Goal: Entertainment & Leisure: Browse casually

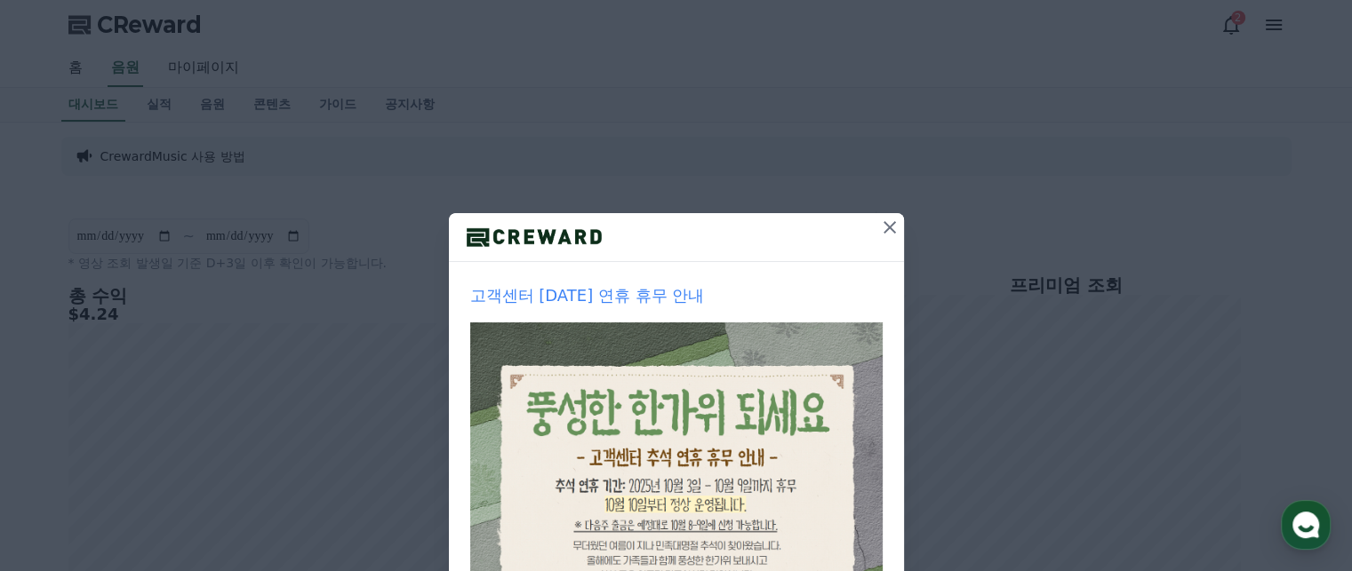
click at [883, 228] on icon at bounding box center [889, 227] width 12 height 12
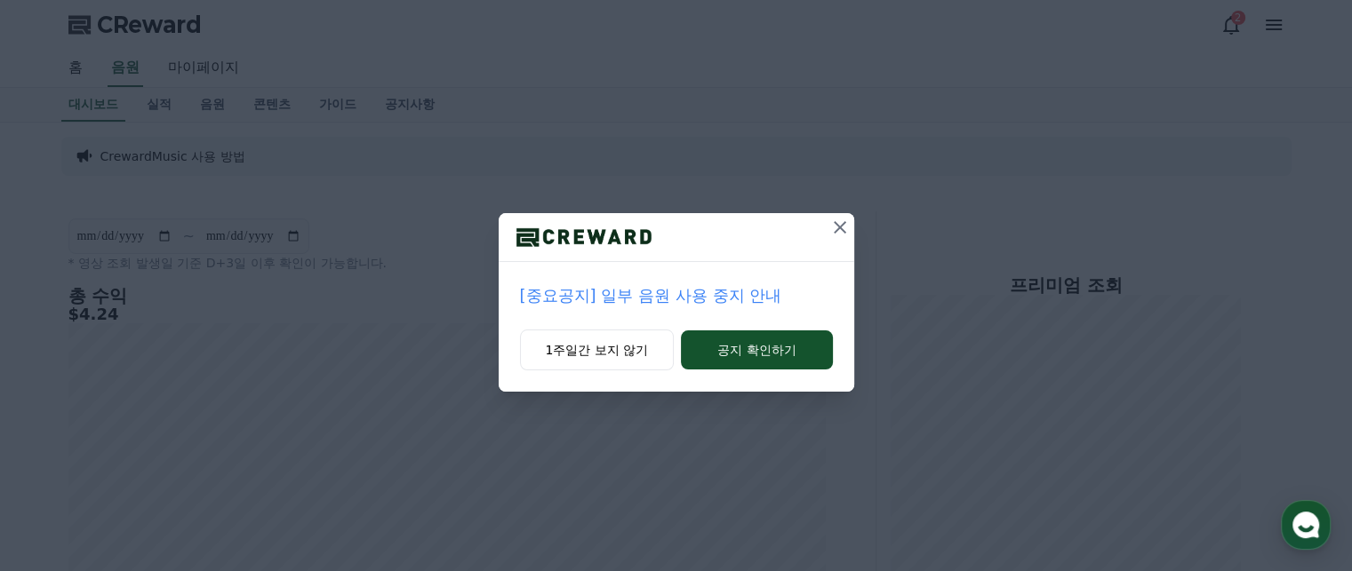
scroll to position [178, 0]
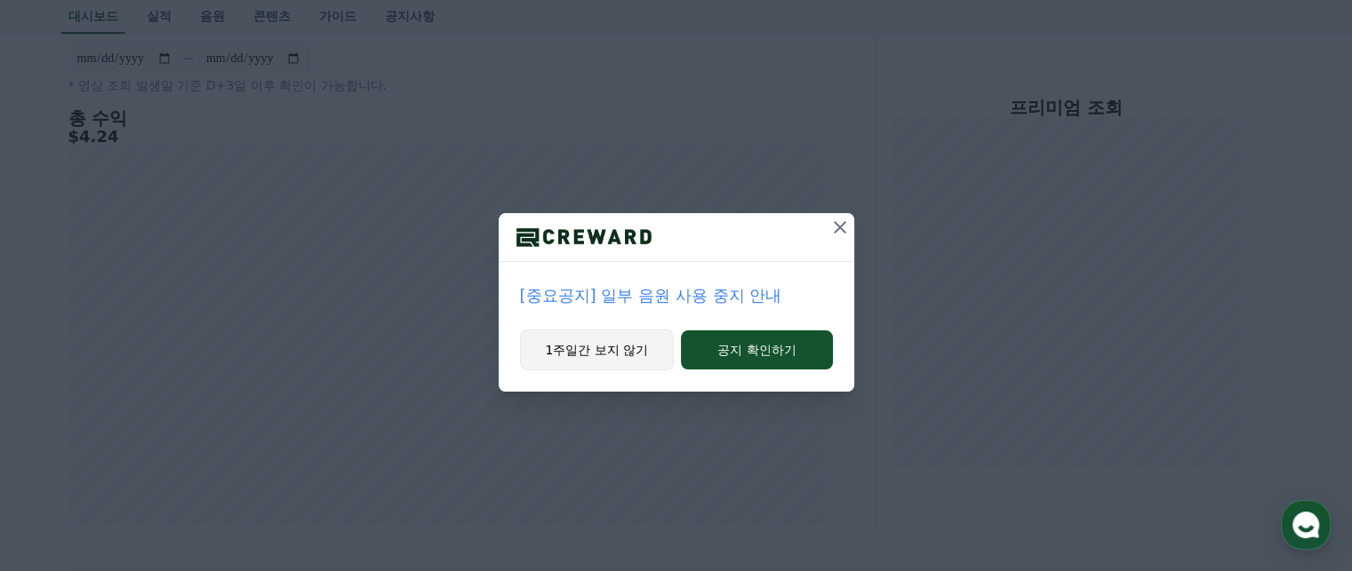
click at [627, 347] on button "1주일간 보지 않기" at bounding box center [597, 350] width 155 height 41
click at [606, 355] on button "1주일간 보지 않기" at bounding box center [597, 350] width 155 height 41
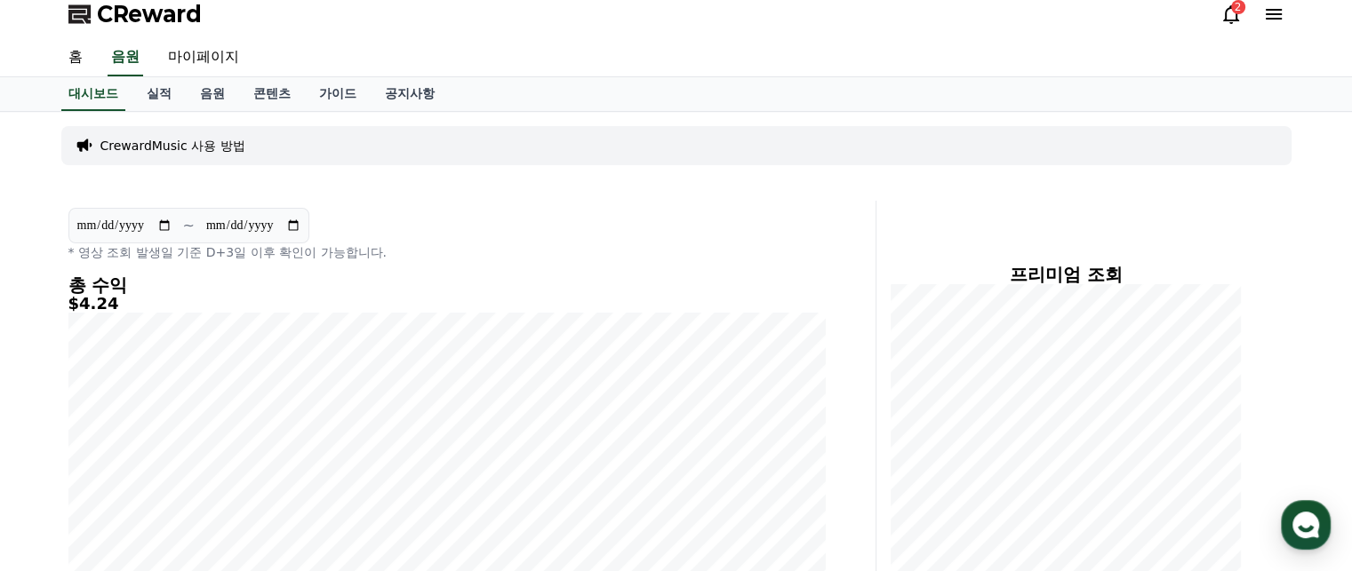
scroll to position [0, 0]
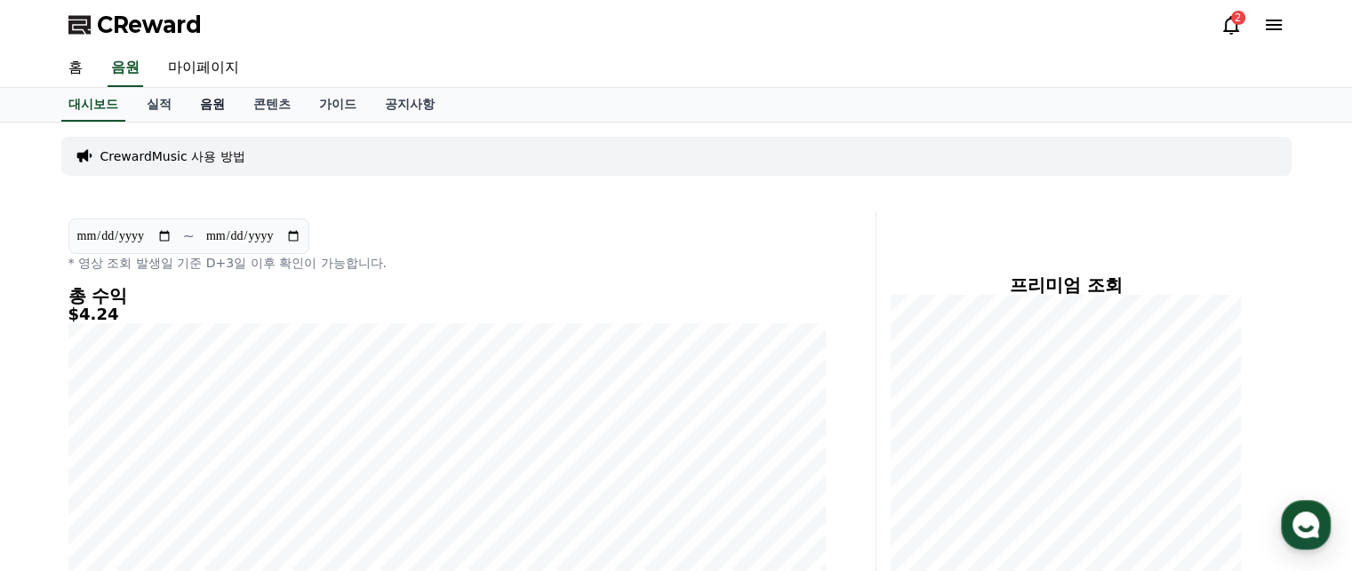
click at [204, 107] on link "음원" at bounding box center [212, 105] width 53 height 34
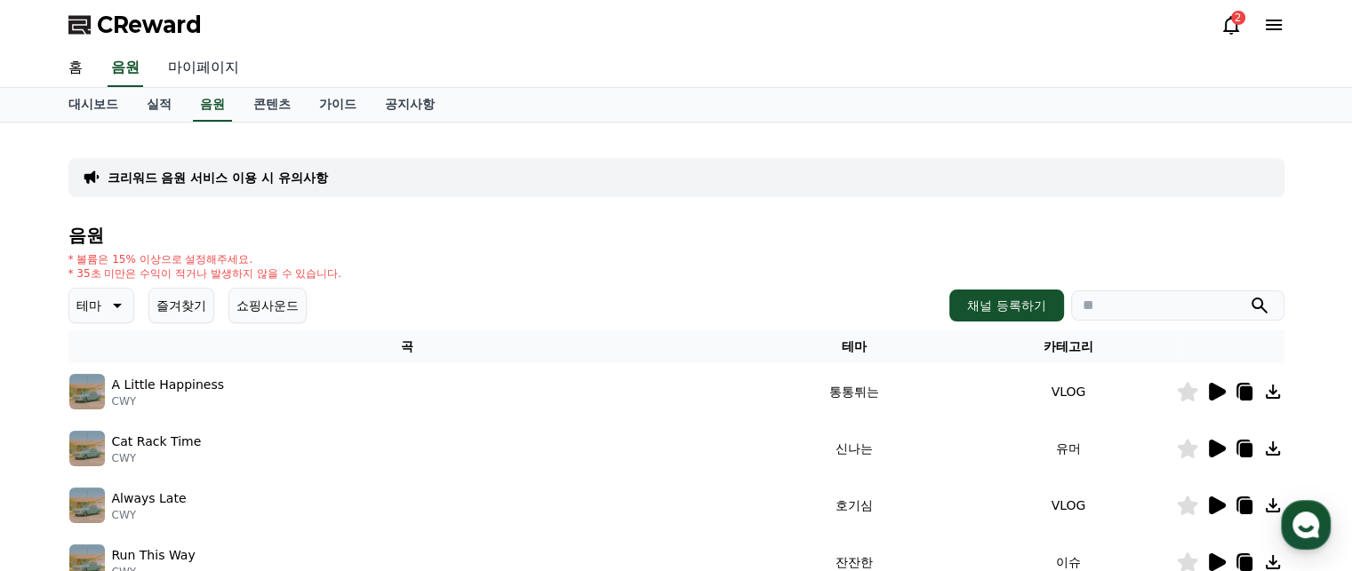
click at [212, 59] on link "마이페이지" at bounding box center [204, 68] width 100 height 37
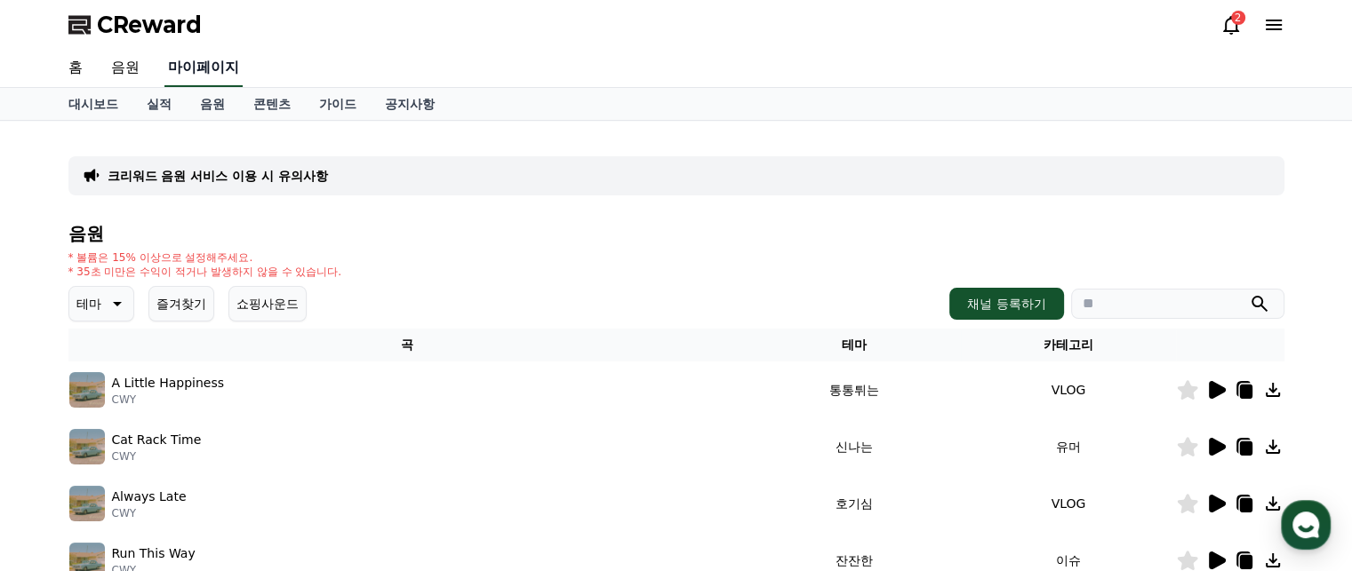
select select "**********"
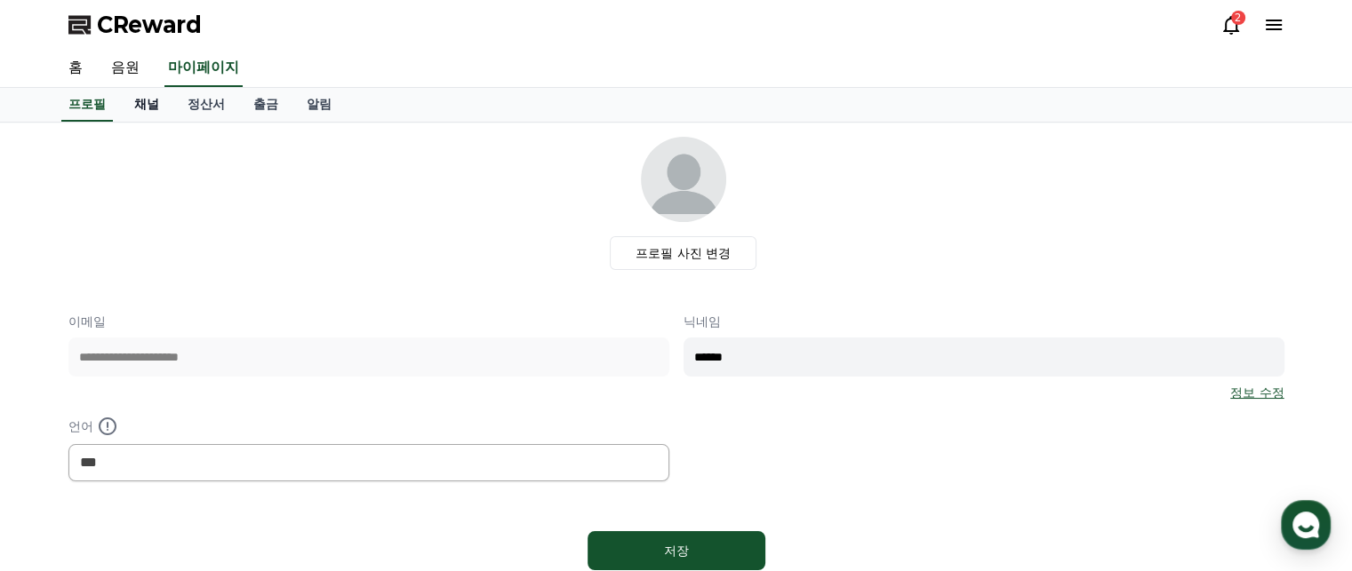
click at [142, 99] on link "채널" at bounding box center [146, 105] width 53 height 34
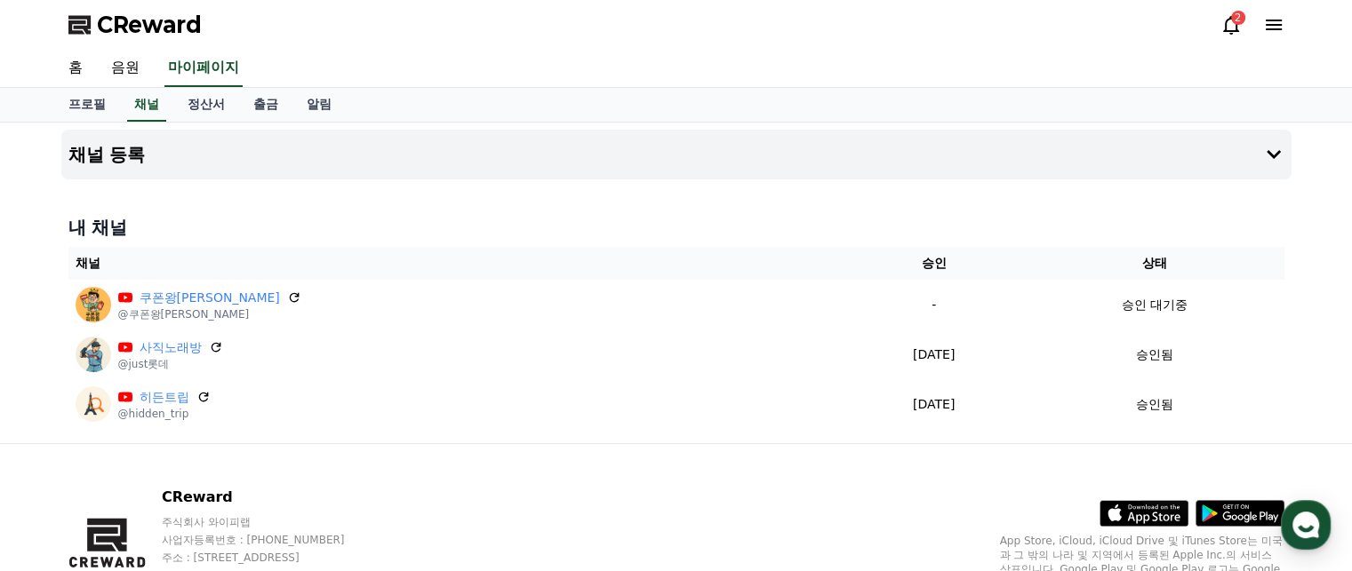
click at [1229, 12] on div "2" at bounding box center [1252, 25] width 64 height 28
click at [1237, 24] on div "2" at bounding box center [1238, 18] width 14 height 14
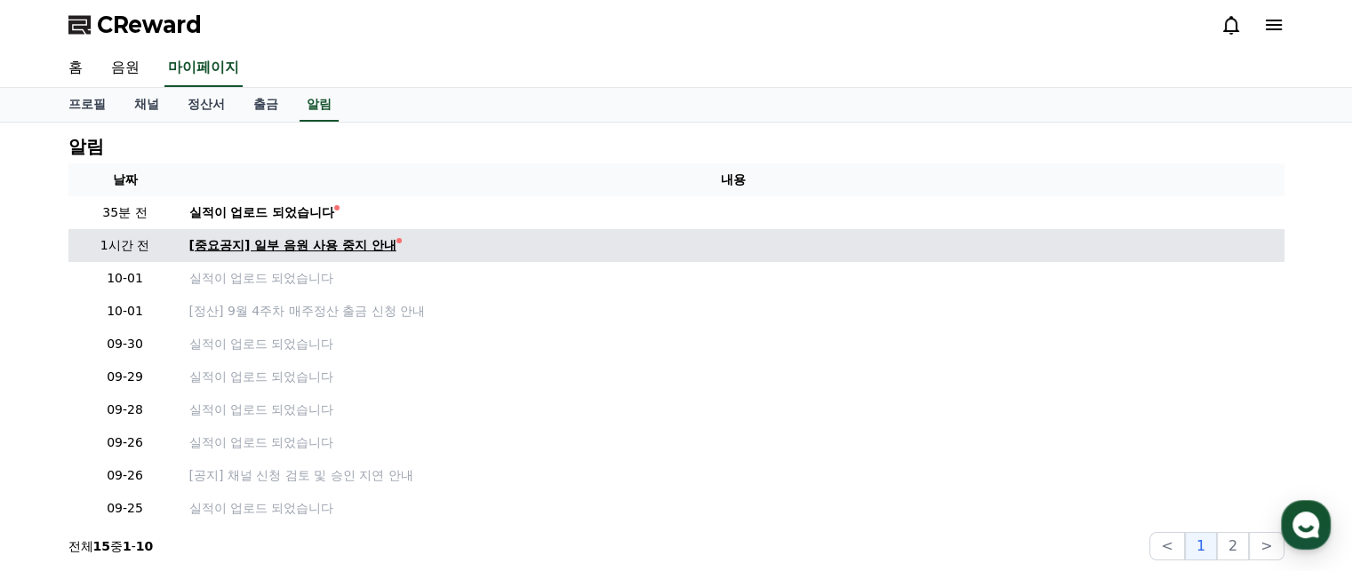
click at [283, 248] on div "[중요공지] 일부 음원 사용 중지 안내" at bounding box center [292, 245] width 207 height 19
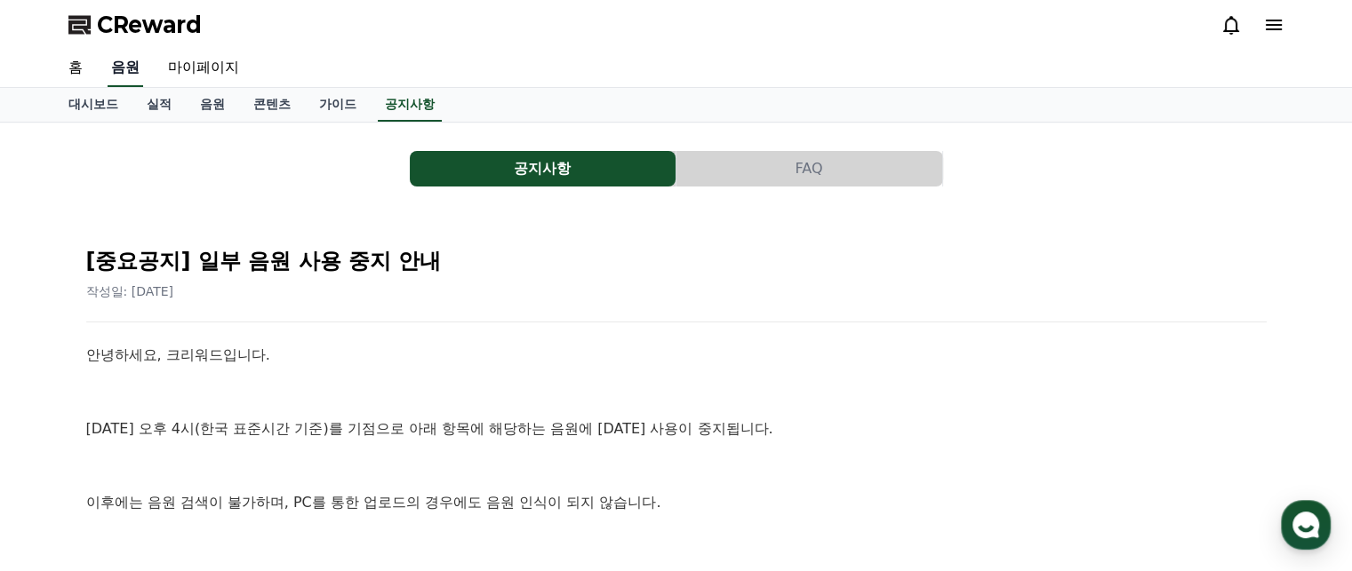
click at [121, 75] on link "음원" at bounding box center [126, 68] width 36 height 37
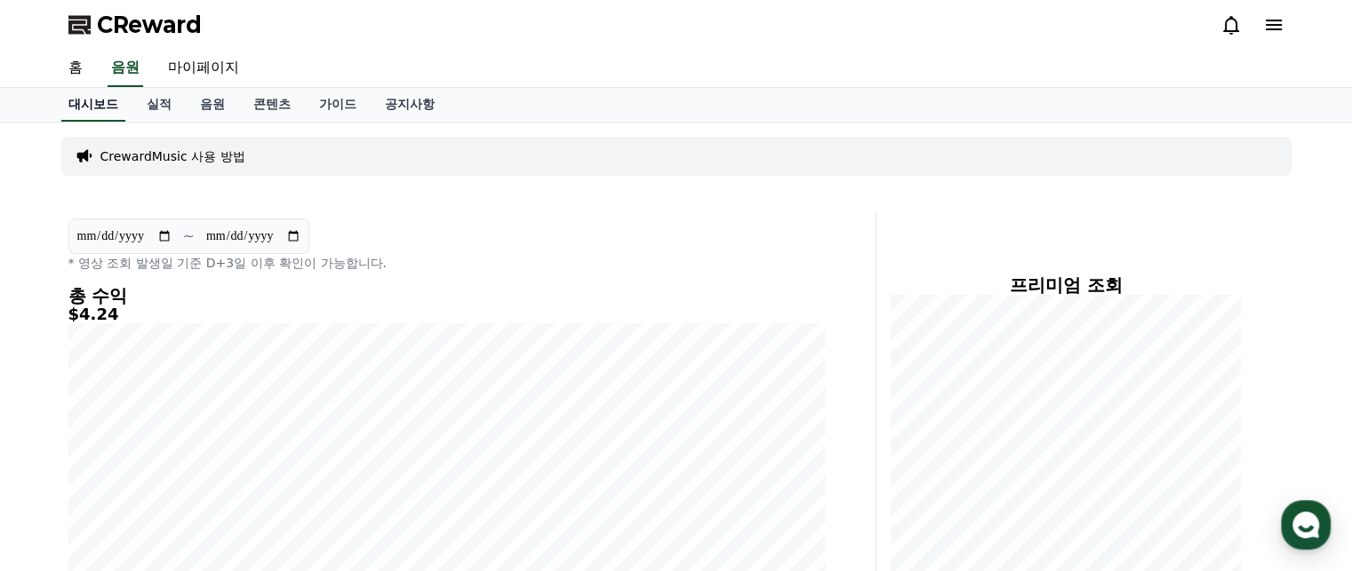
click at [84, 104] on link "대시보드" at bounding box center [93, 105] width 64 height 34
click at [72, 76] on link "홈" at bounding box center [75, 68] width 43 height 37
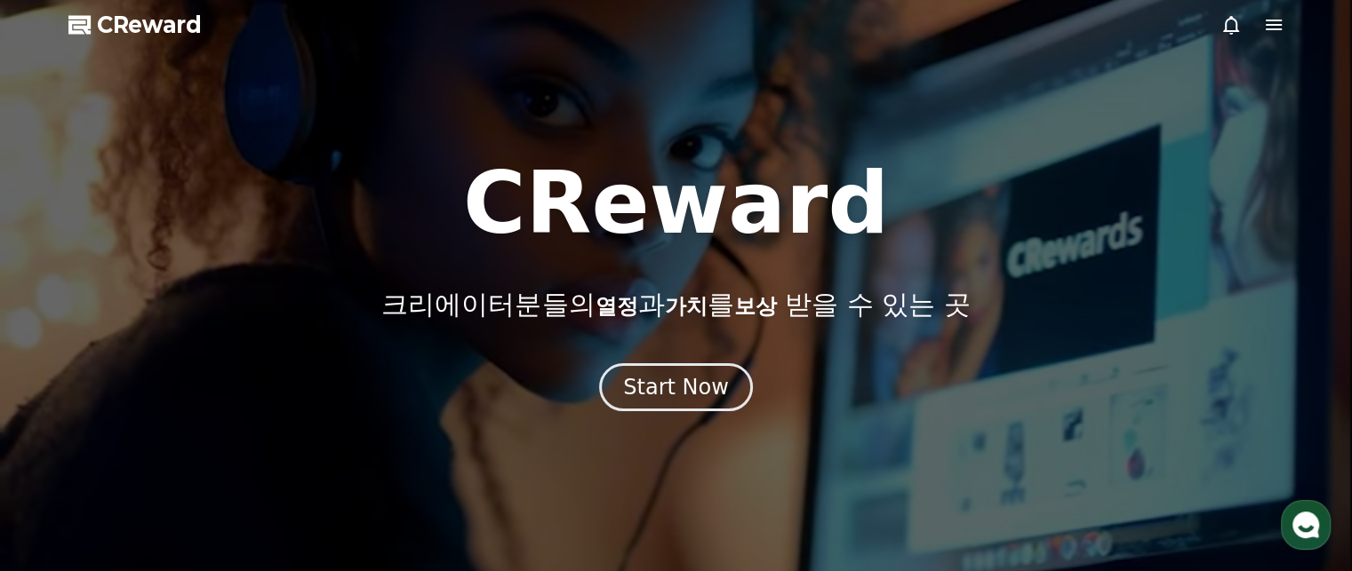
click at [665, 396] on div "Start Now" at bounding box center [676, 387] width 106 height 28
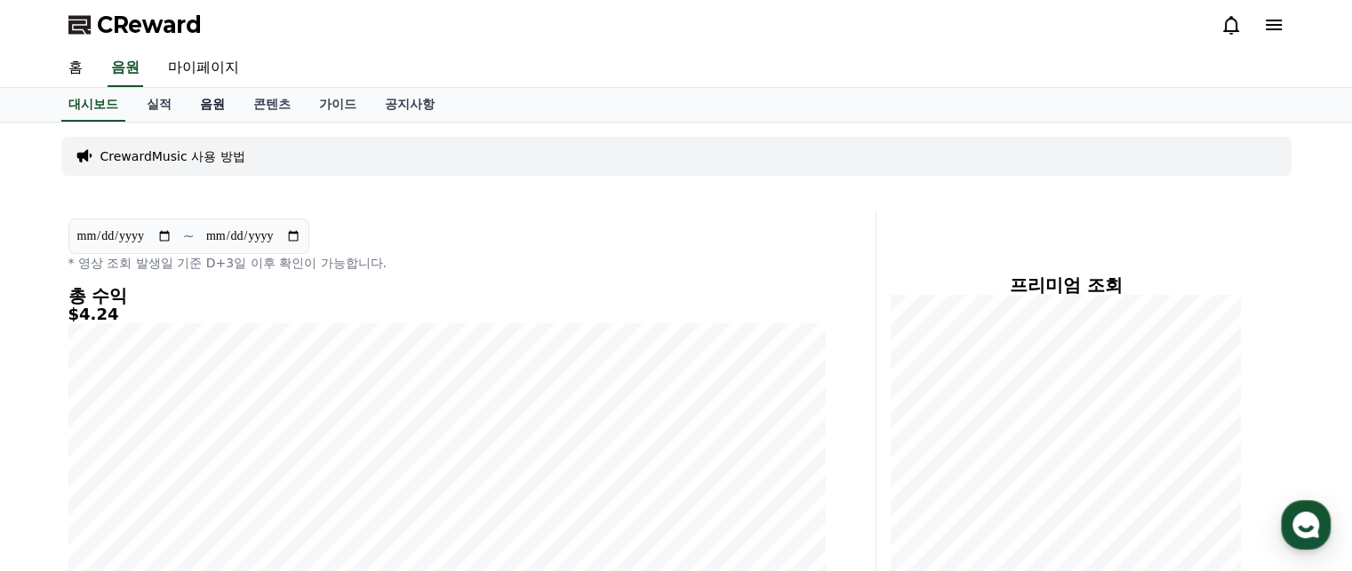
click at [202, 106] on link "음원" at bounding box center [212, 105] width 53 height 34
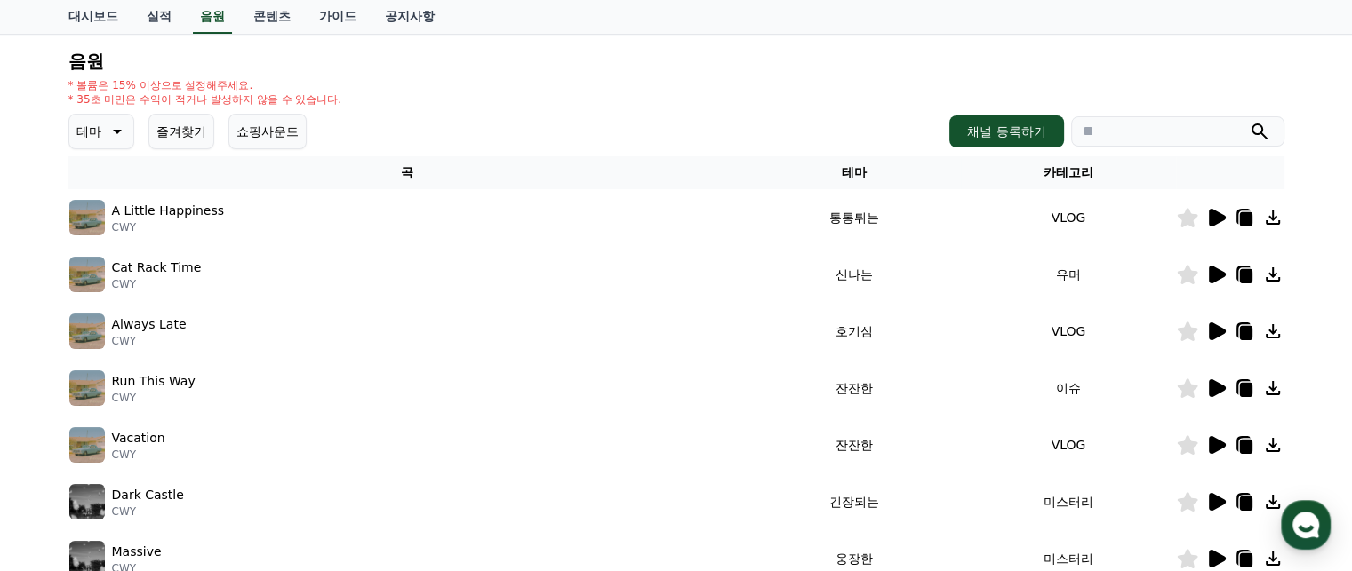
scroll to position [178, 0]
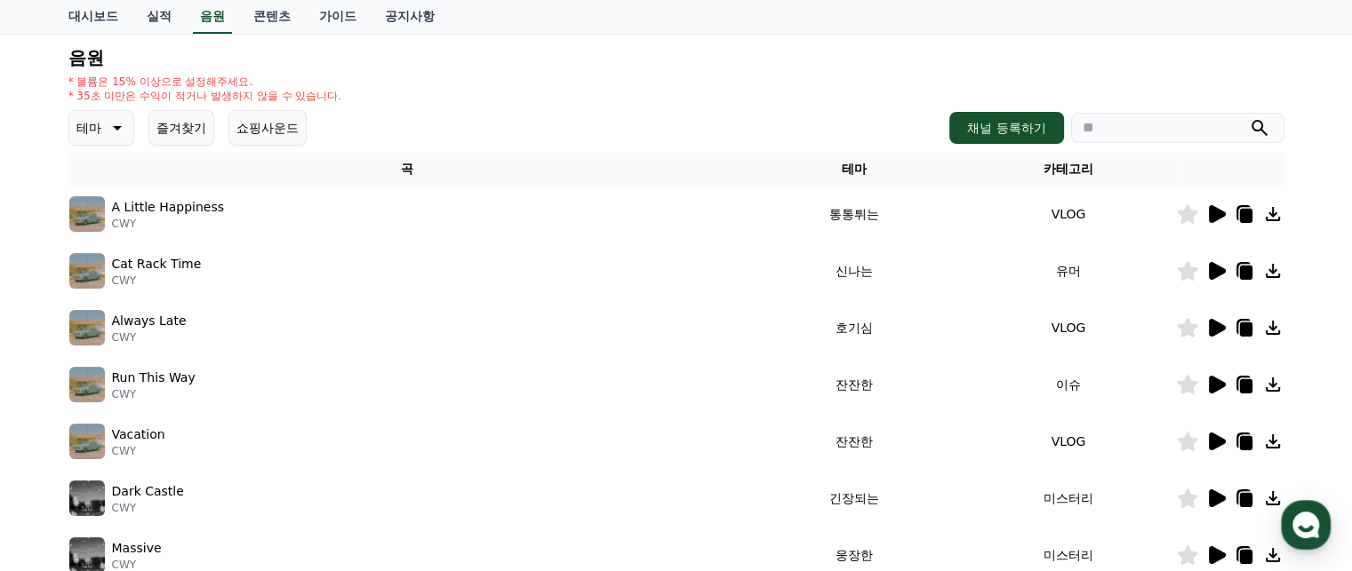
click at [1218, 213] on icon at bounding box center [1217, 214] width 17 height 18
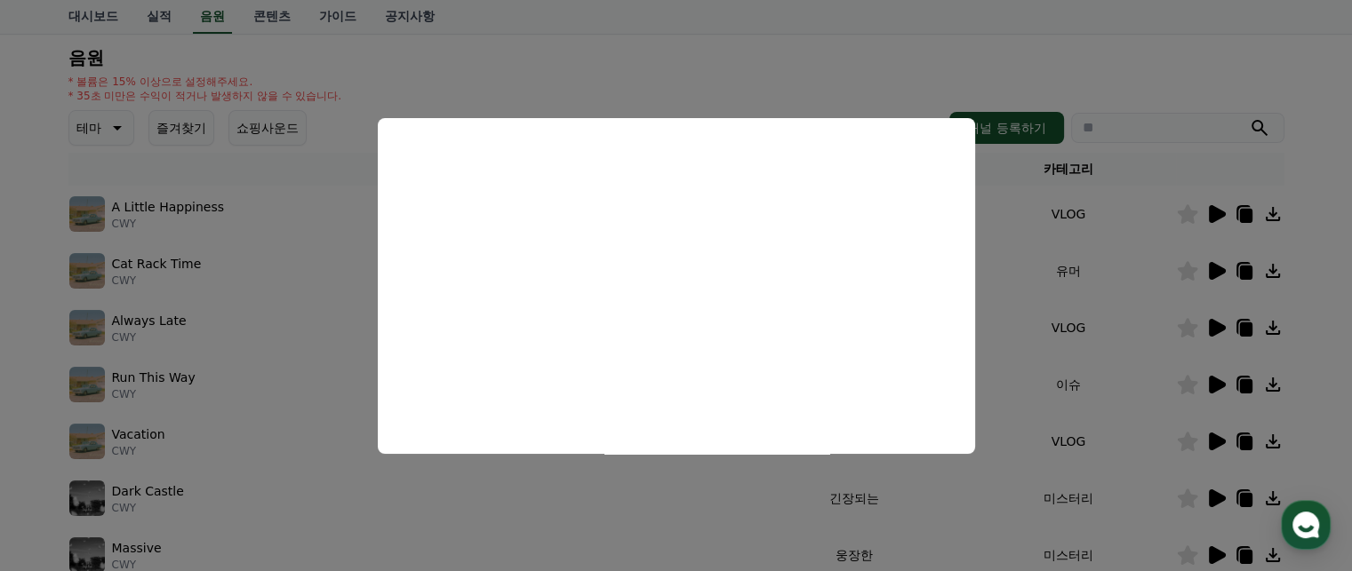
click at [896, 67] on button "close modal" at bounding box center [676, 285] width 1352 height 571
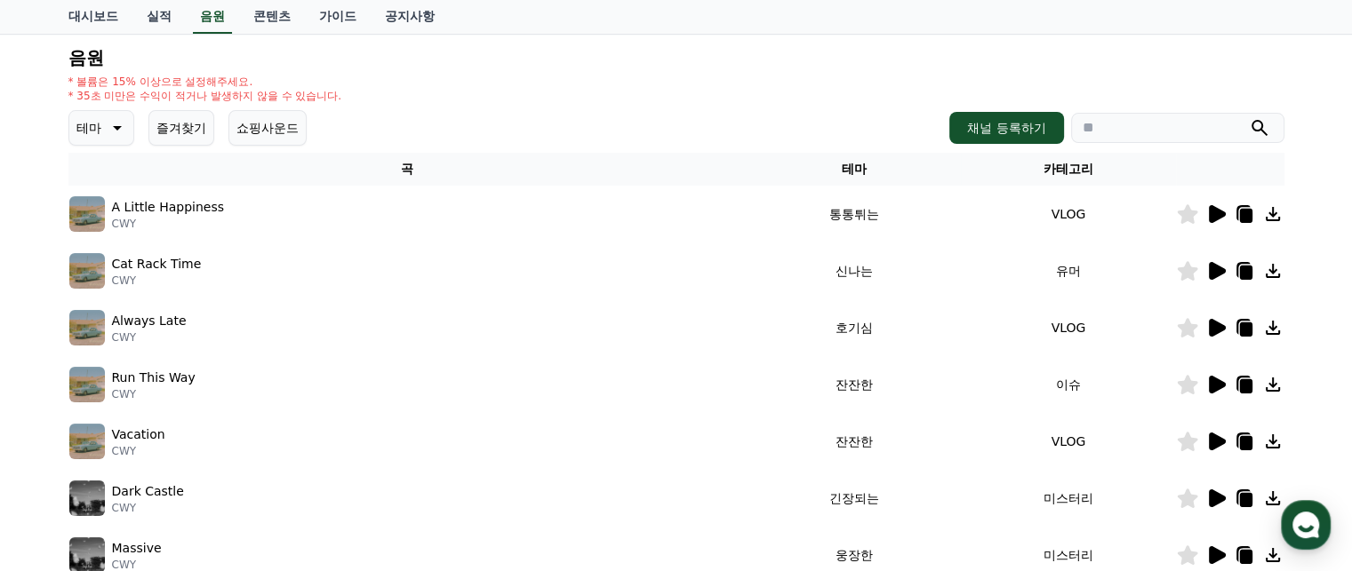
click at [1214, 271] on icon at bounding box center [1217, 271] width 17 height 18
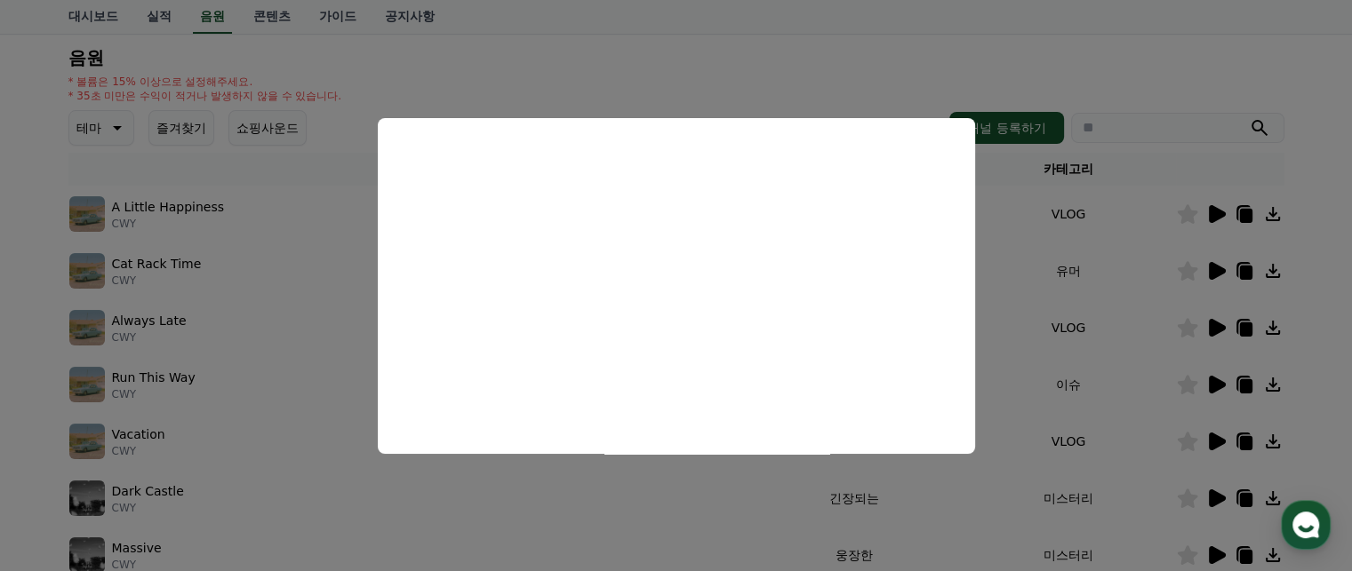
click at [1211, 324] on button "close modal" at bounding box center [676, 285] width 1352 height 571
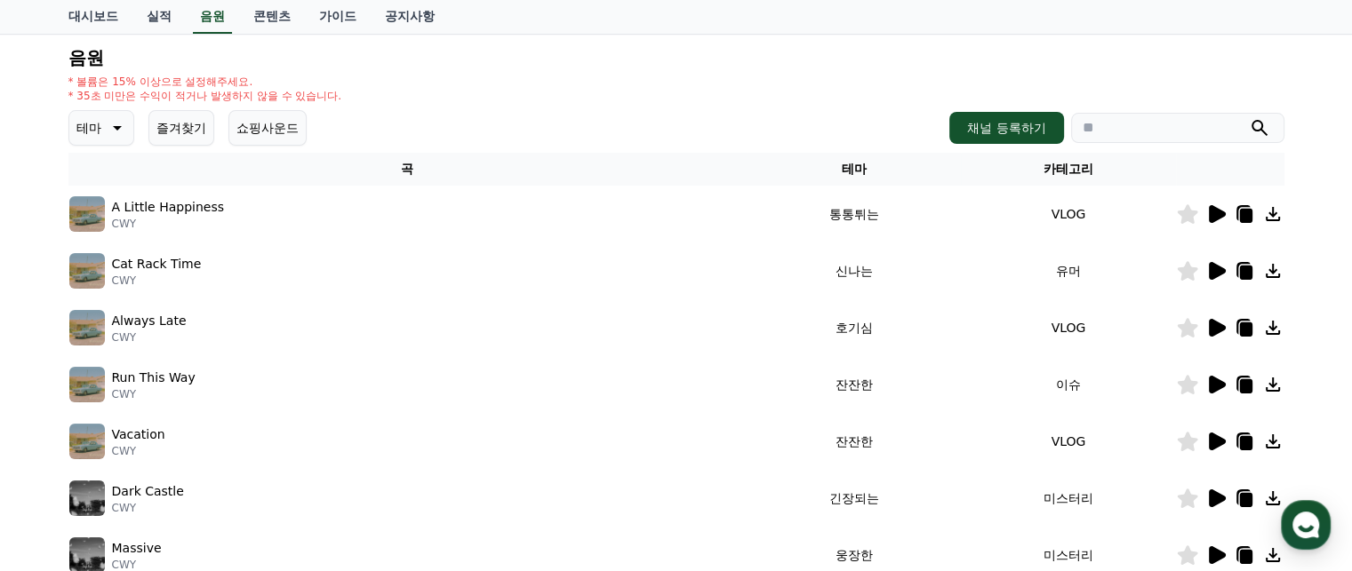
click at [1213, 324] on icon at bounding box center [1217, 328] width 17 height 18
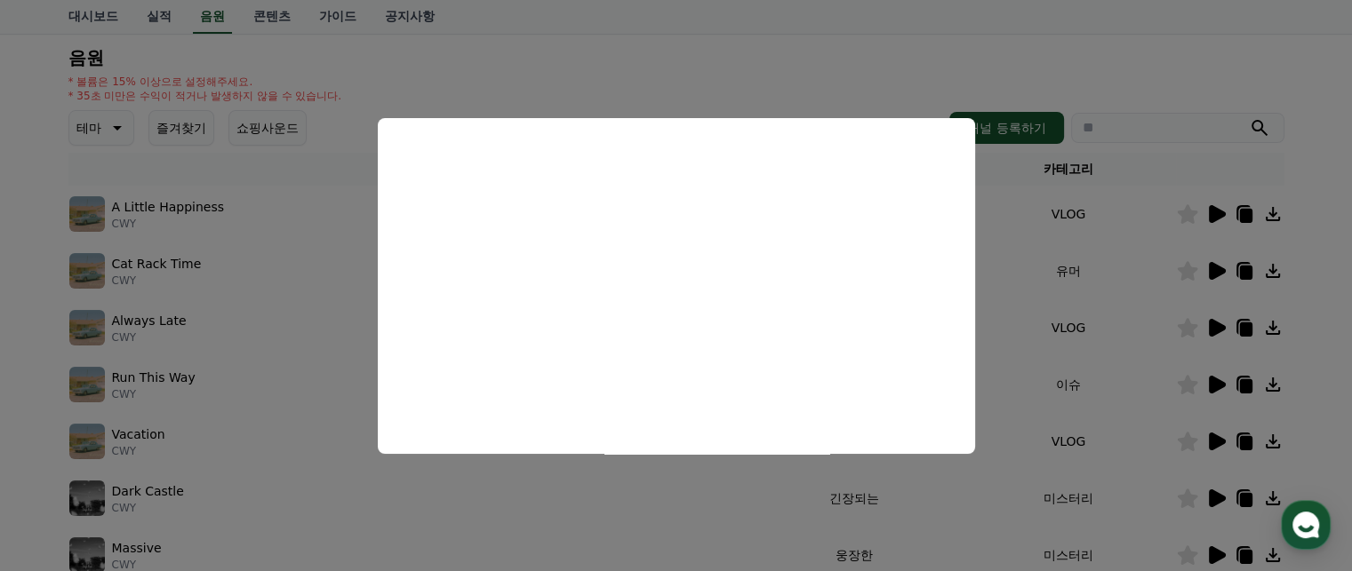
click at [1217, 386] on button "close modal" at bounding box center [676, 285] width 1352 height 571
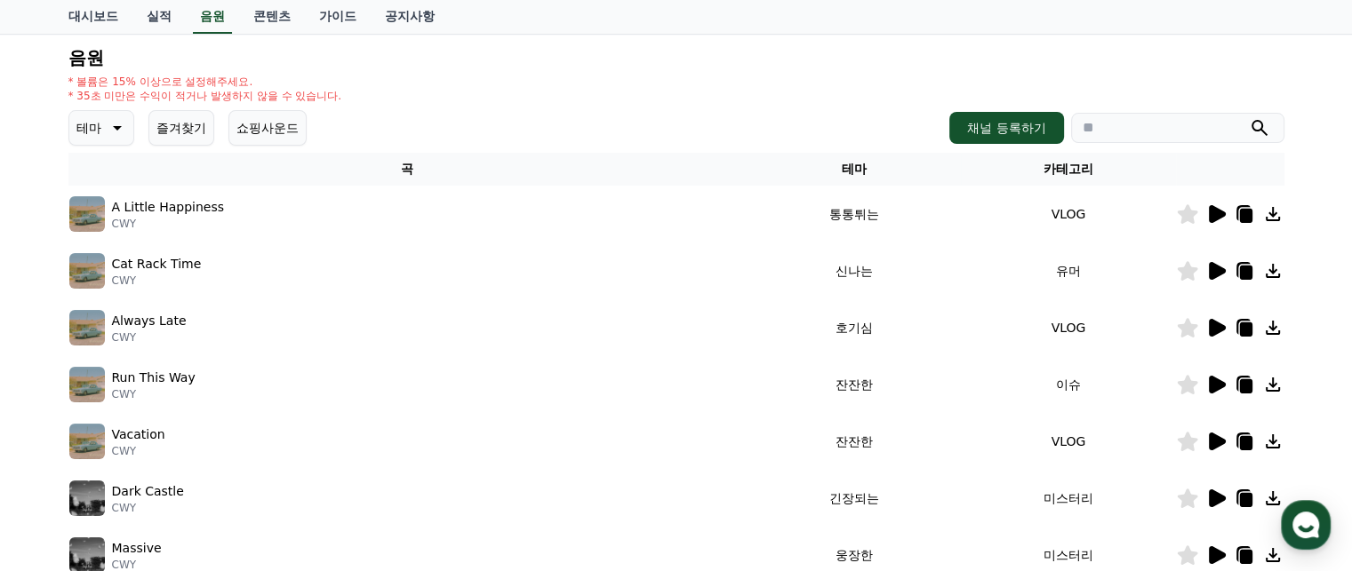
click at [1214, 384] on icon at bounding box center [1217, 385] width 17 height 18
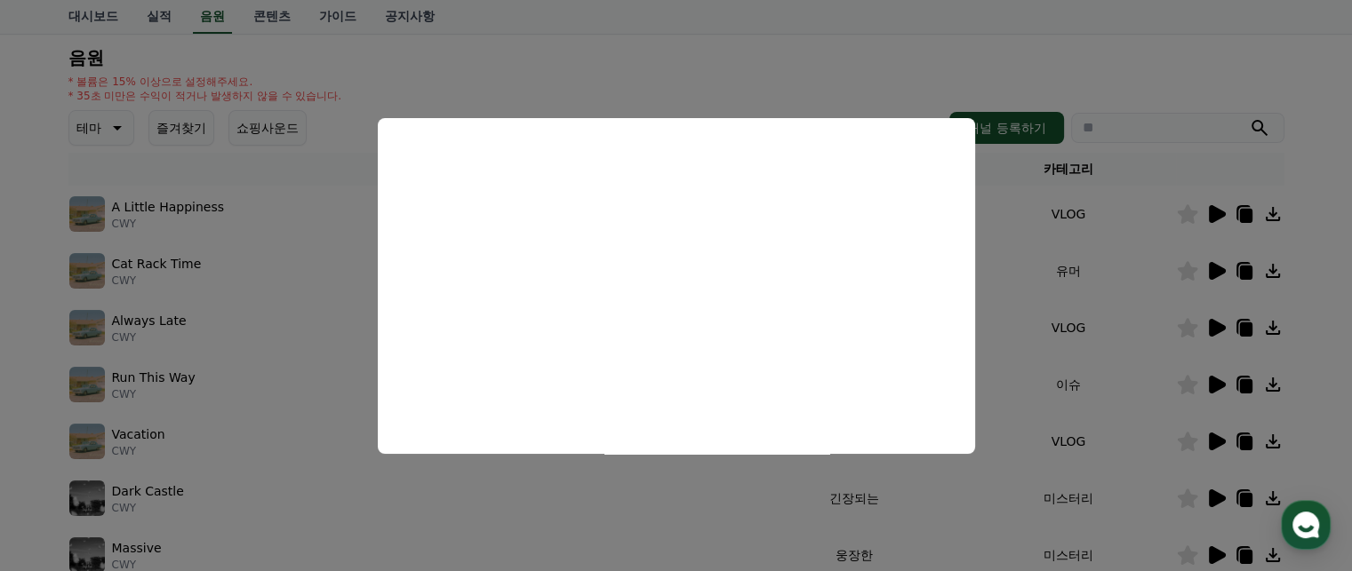
click at [1214, 436] on button "close modal" at bounding box center [676, 285] width 1352 height 571
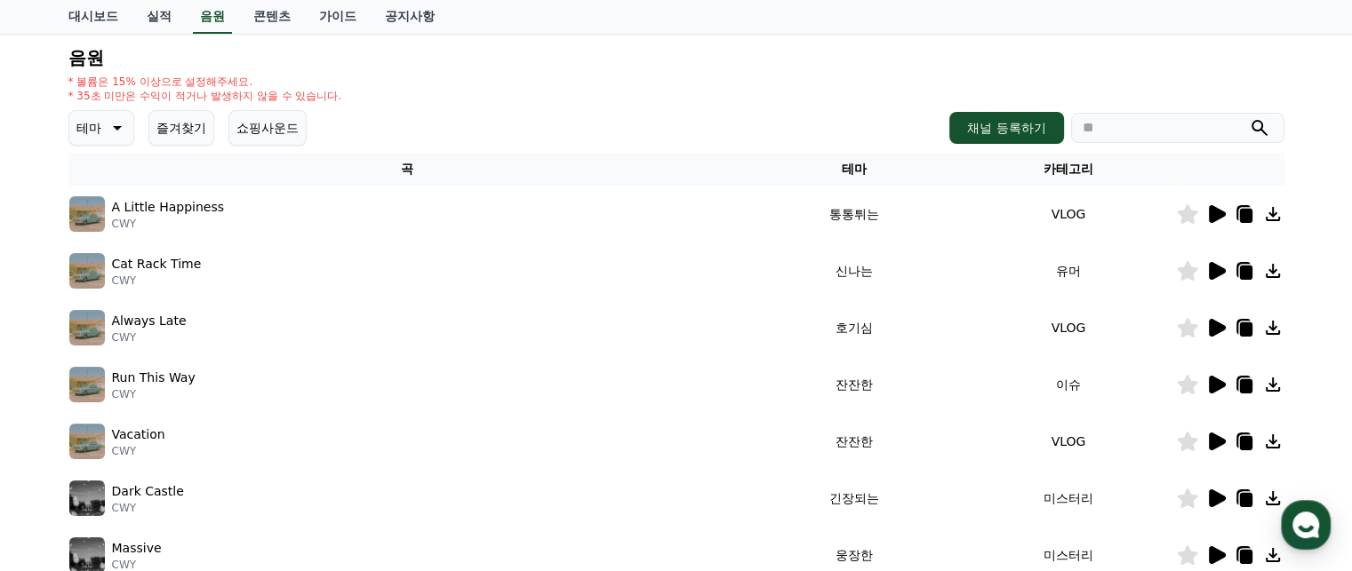
click at [1214, 436] on icon at bounding box center [1217, 442] width 17 height 18
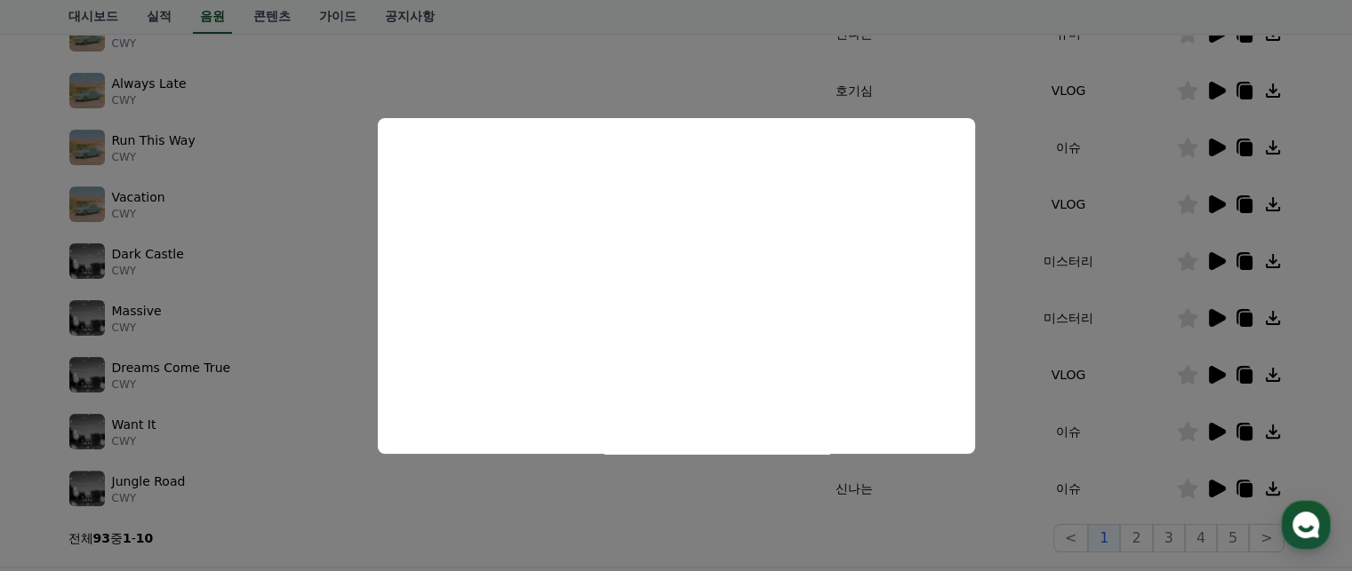
scroll to position [444, 0]
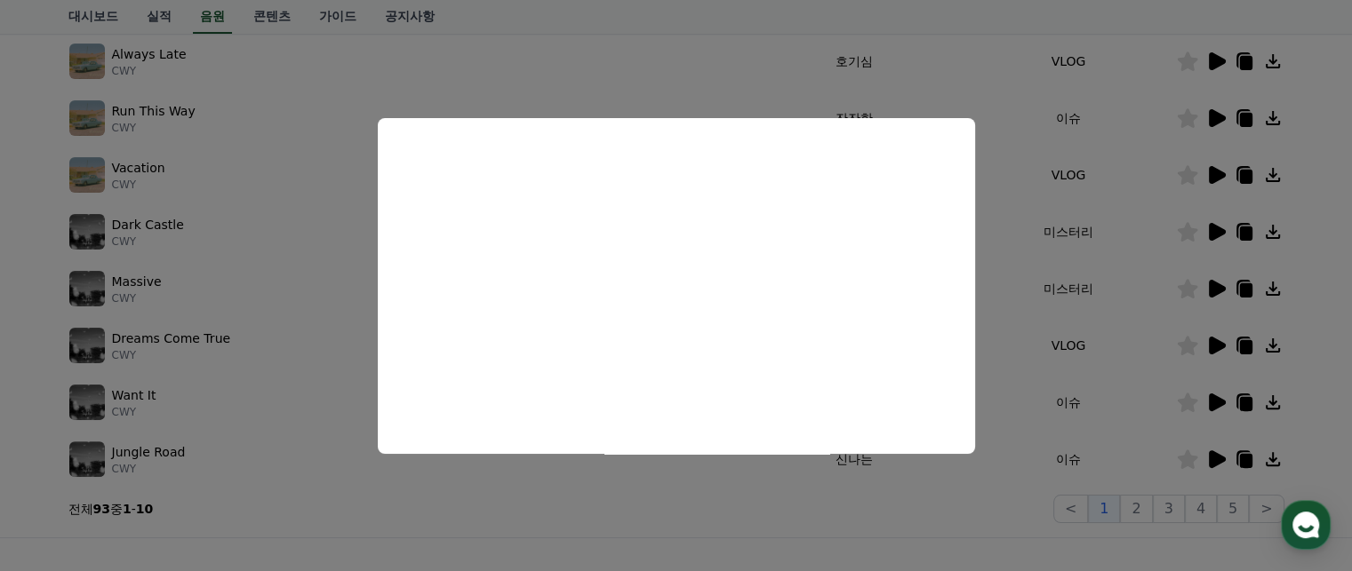
click at [1147, 511] on button "close modal" at bounding box center [676, 285] width 1352 height 571
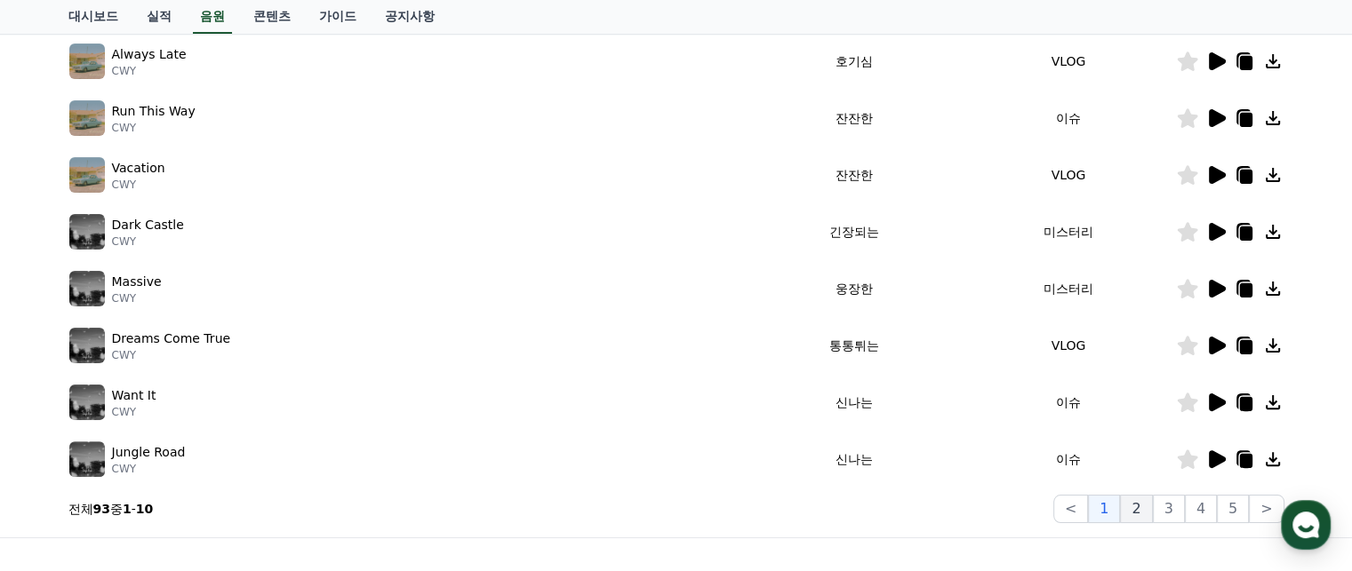
click at [1145, 510] on button "2" at bounding box center [1136, 509] width 32 height 28
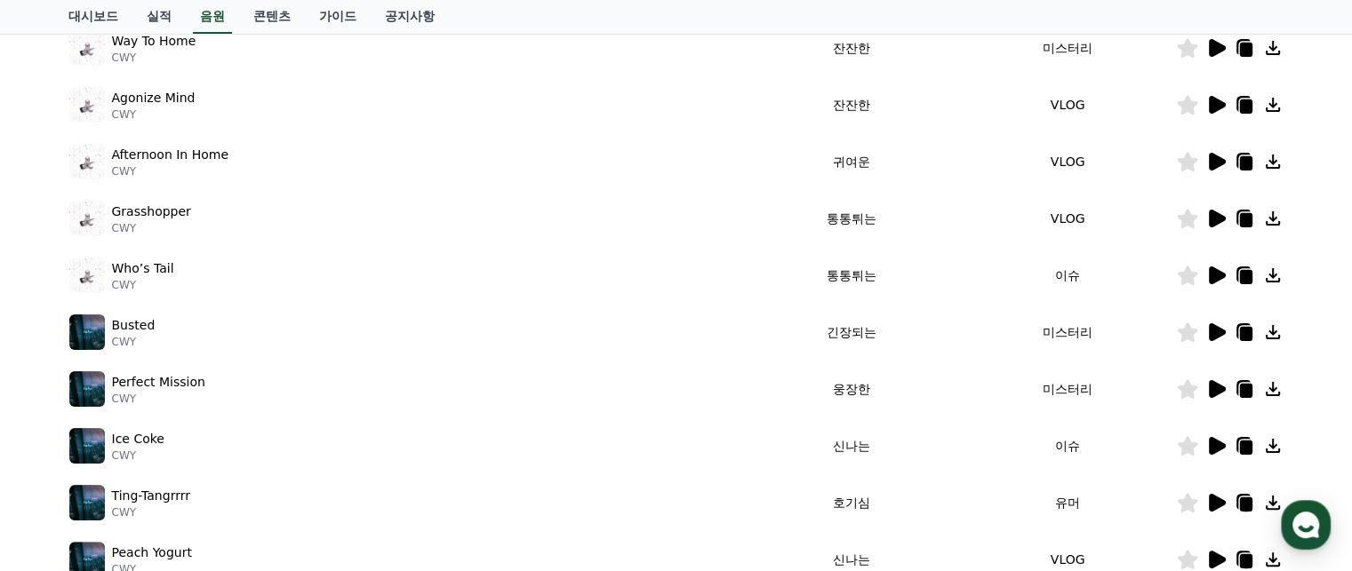
scroll to position [267, 0]
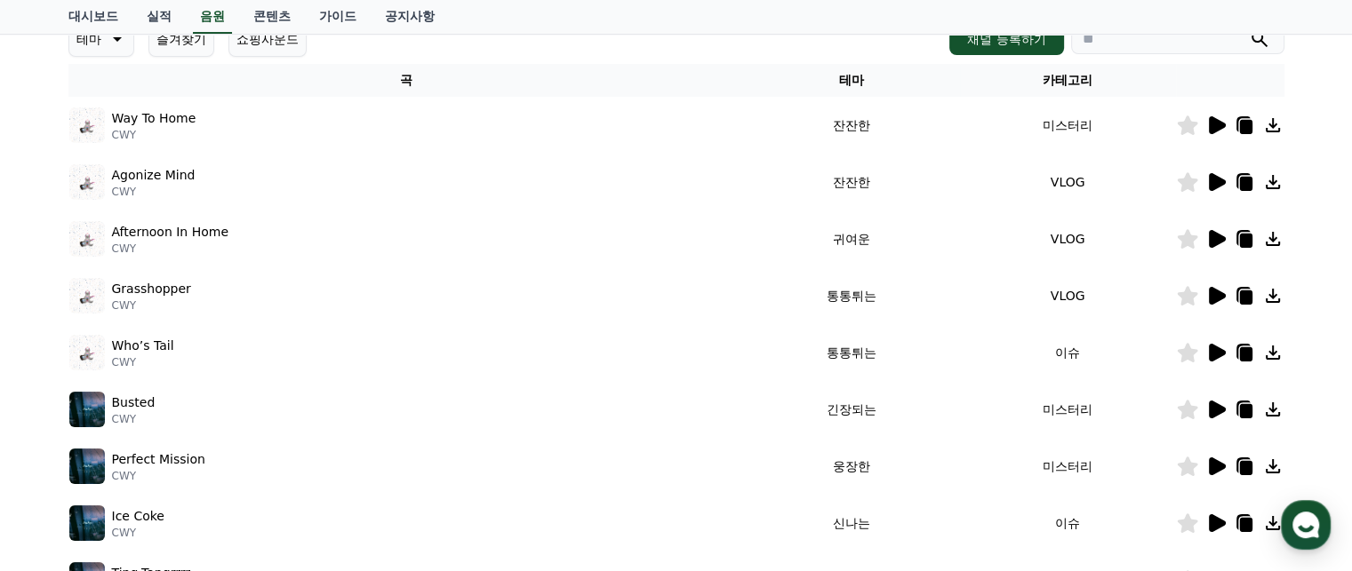
click at [1212, 127] on icon at bounding box center [1217, 125] width 17 height 18
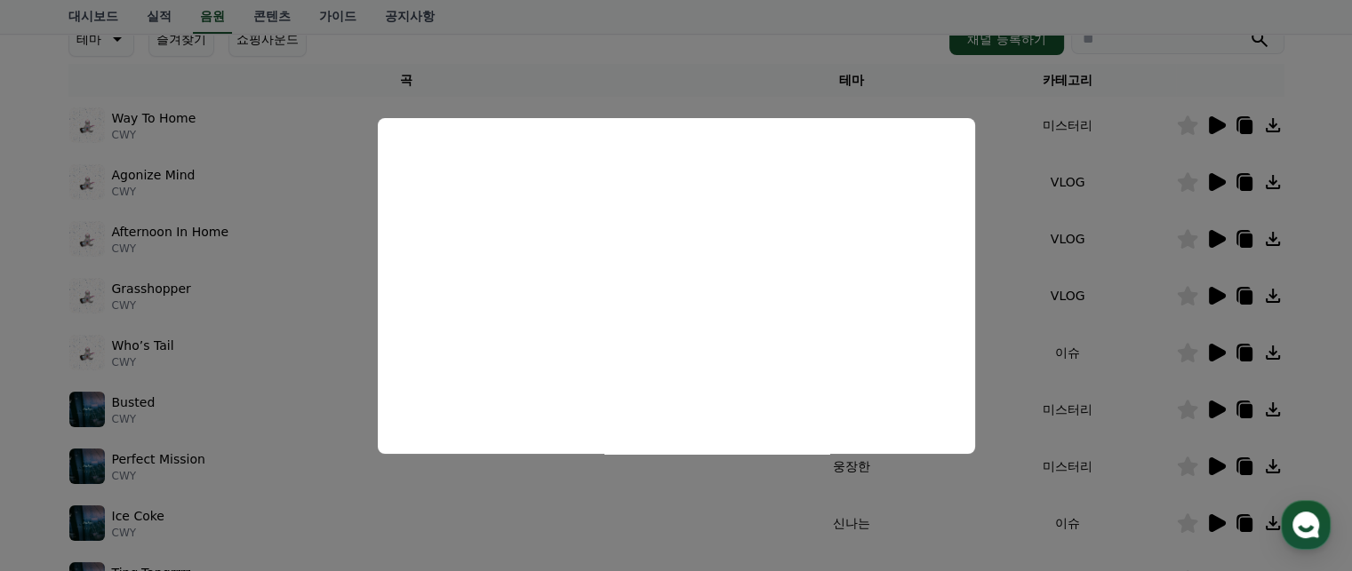
click at [1213, 180] on button "close modal" at bounding box center [676, 285] width 1352 height 571
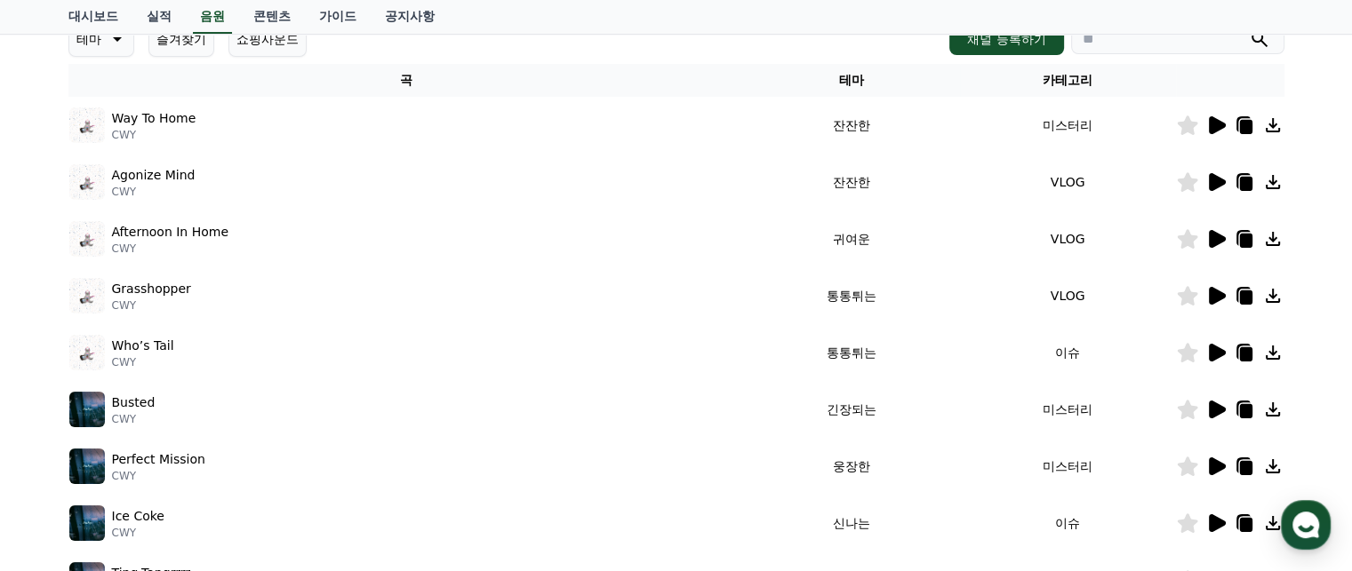
click at [1215, 182] on icon at bounding box center [1217, 182] width 17 height 18
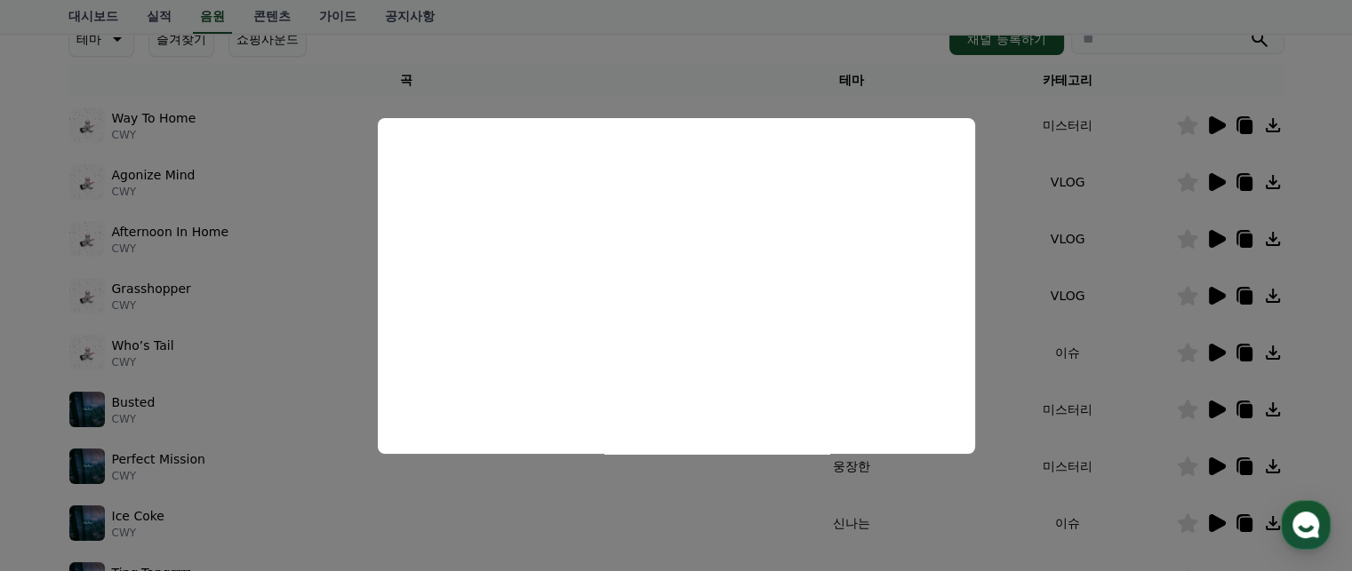
click at [1215, 236] on button "close modal" at bounding box center [676, 285] width 1352 height 571
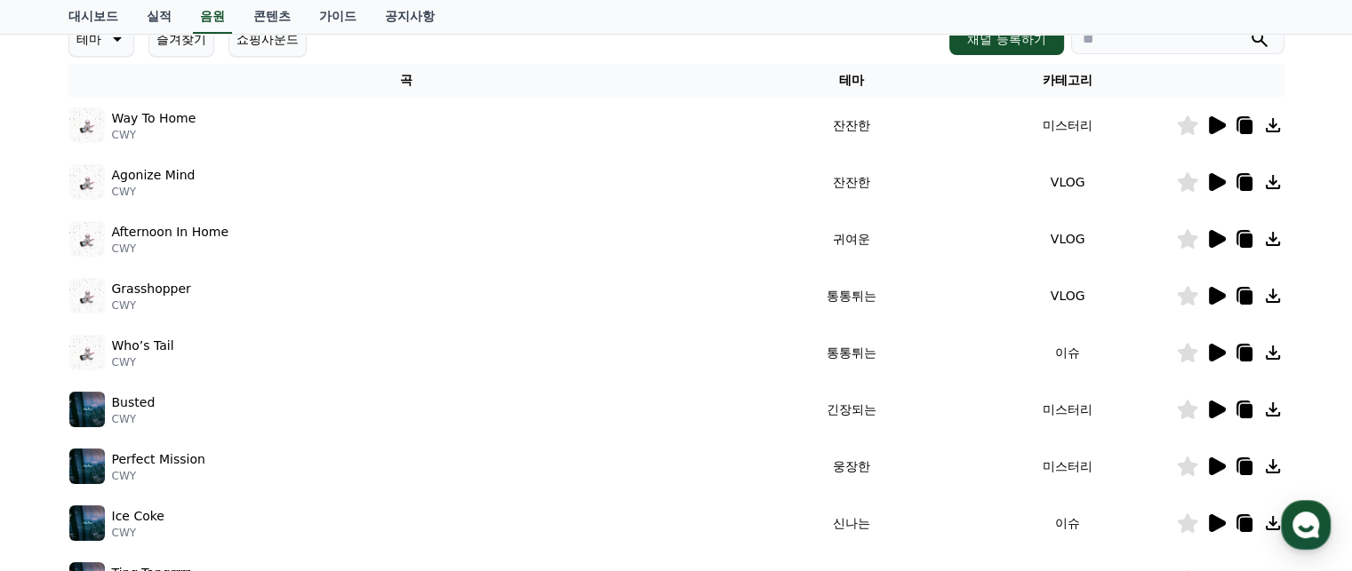
click at [1215, 236] on icon at bounding box center [1217, 239] width 17 height 18
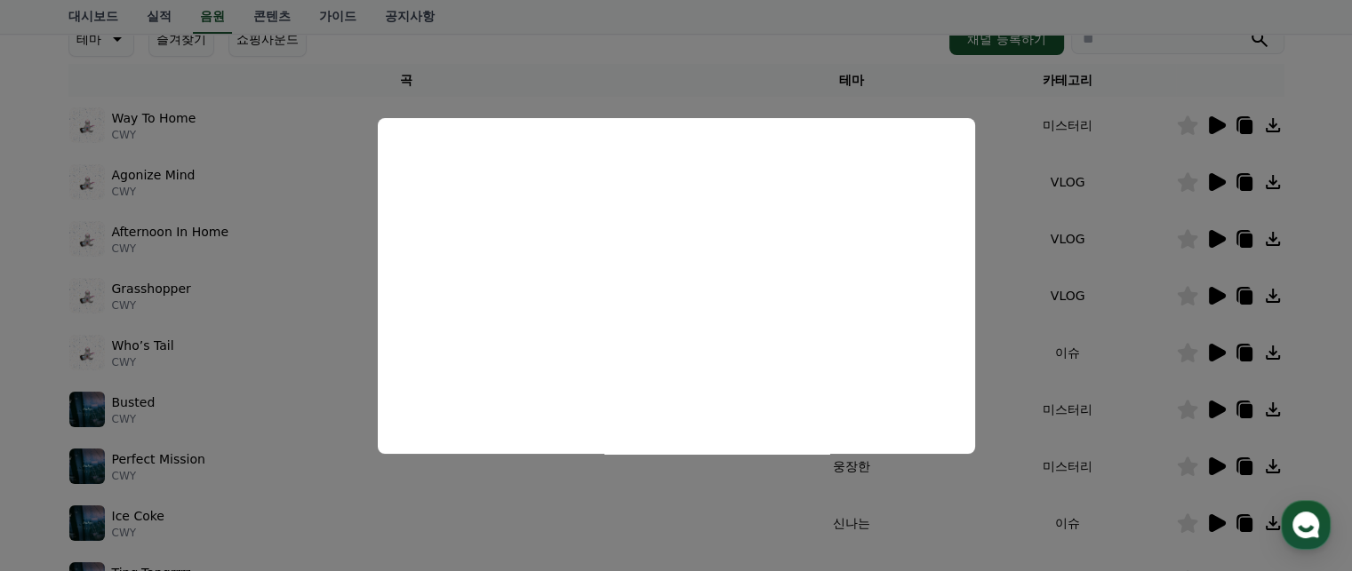
click at [1216, 293] on button "close modal" at bounding box center [676, 285] width 1352 height 571
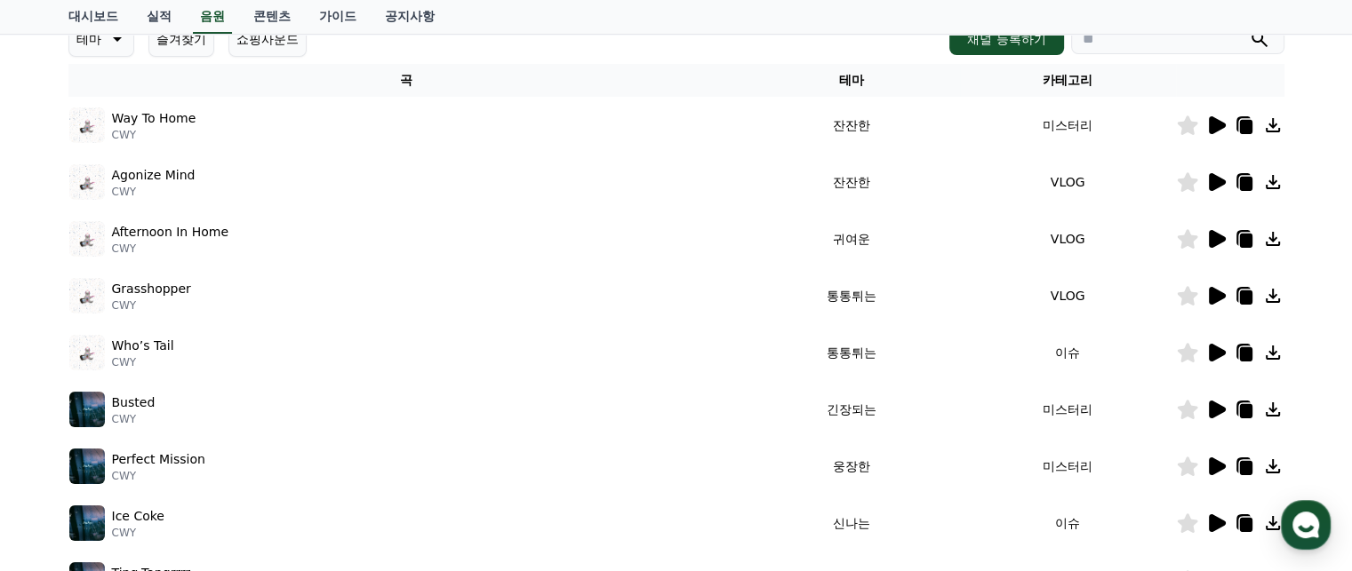
click at [1209, 293] on icon at bounding box center [1217, 296] width 17 height 18
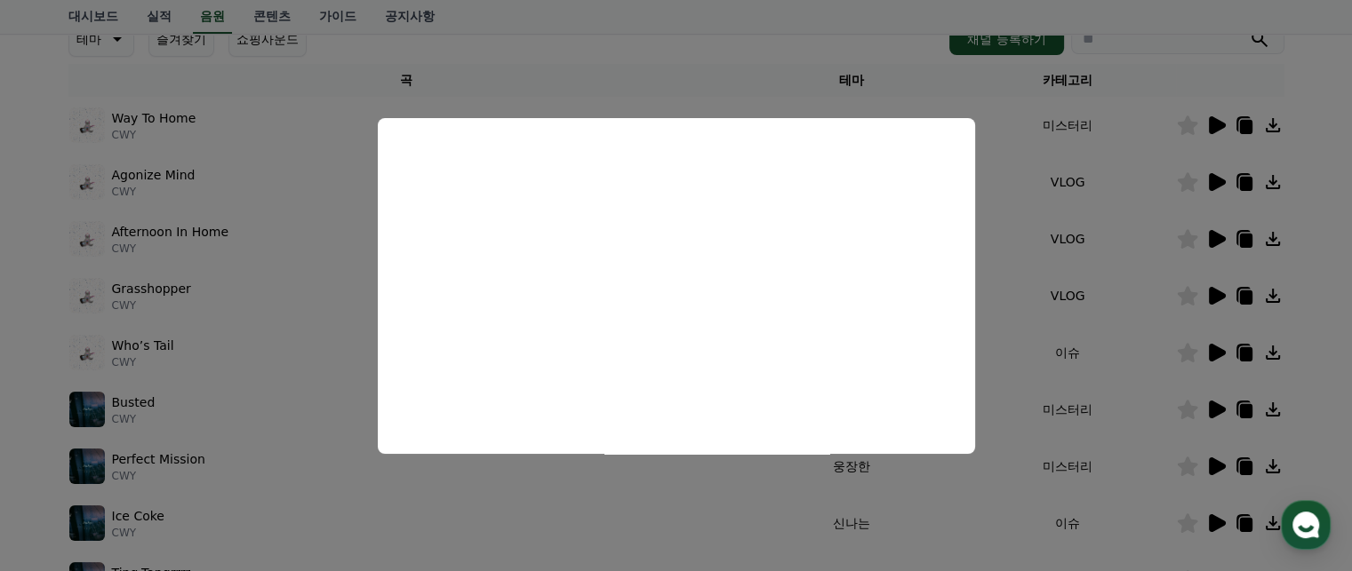
click at [1210, 351] on button "close modal" at bounding box center [676, 285] width 1352 height 571
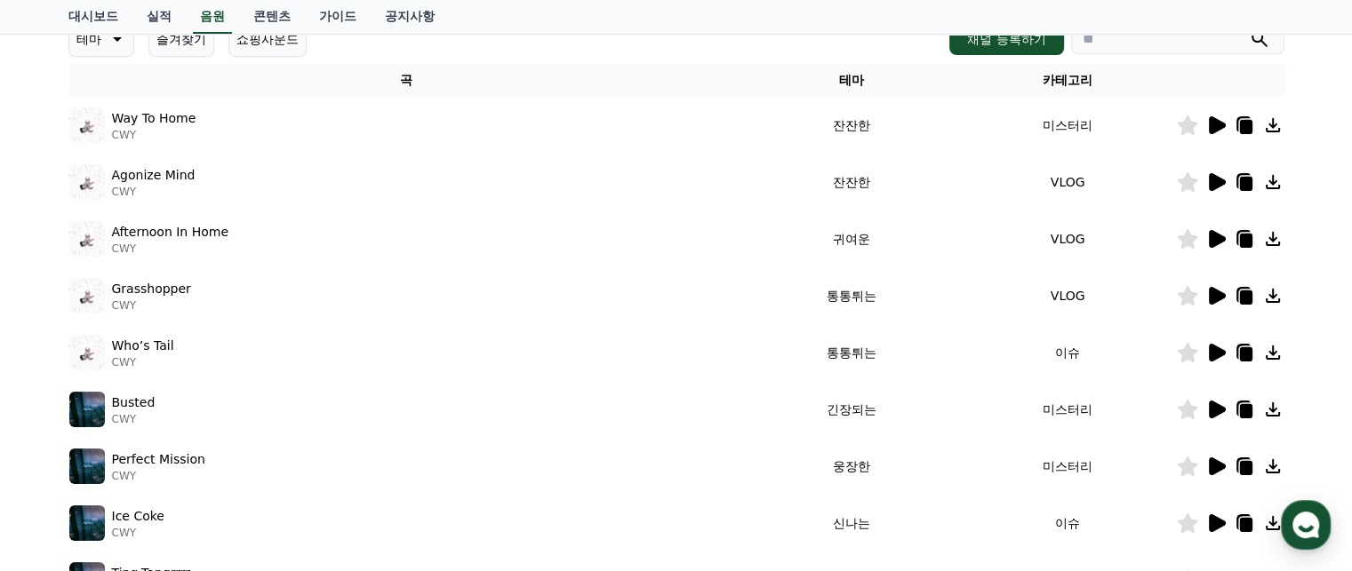
click at [1207, 349] on icon at bounding box center [1215, 352] width 21 height 21
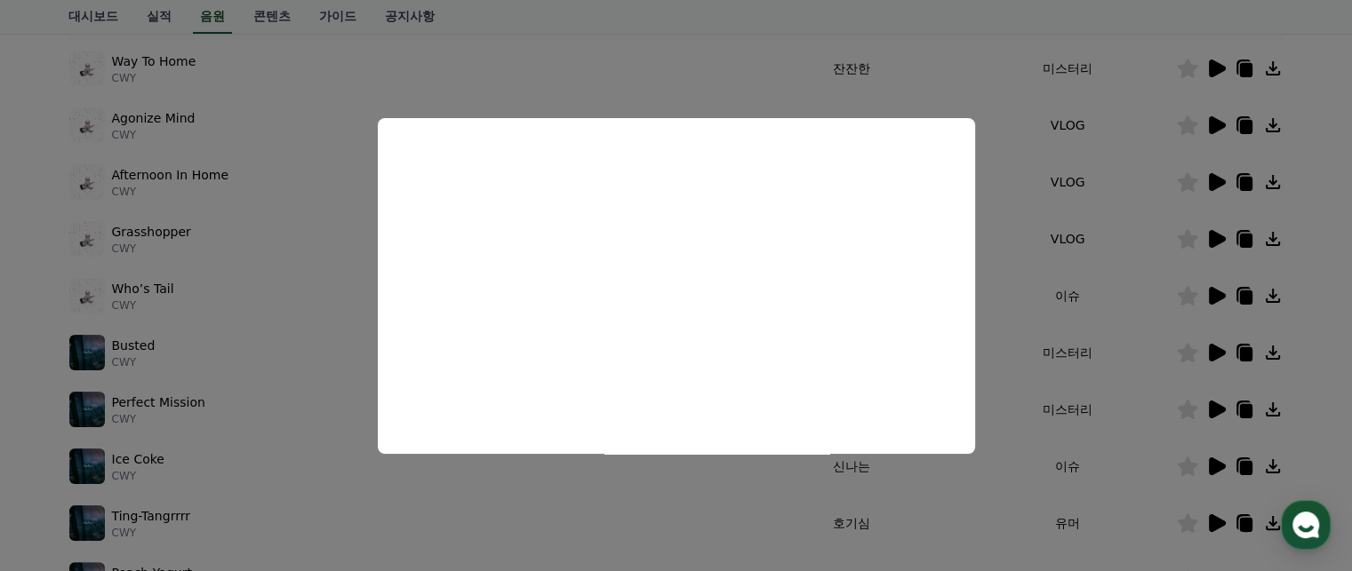
scroll to position [355, 0]
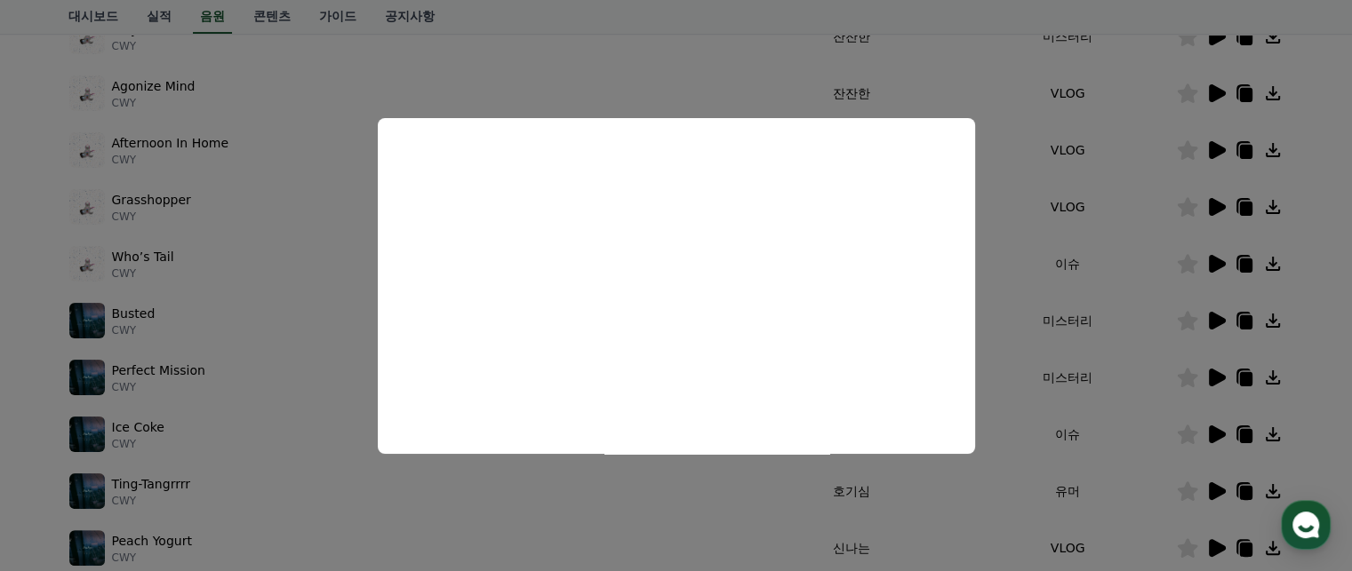
click at [1210, 324] on button "close modal" at bounding box center [676, 285] width 1352 height 571
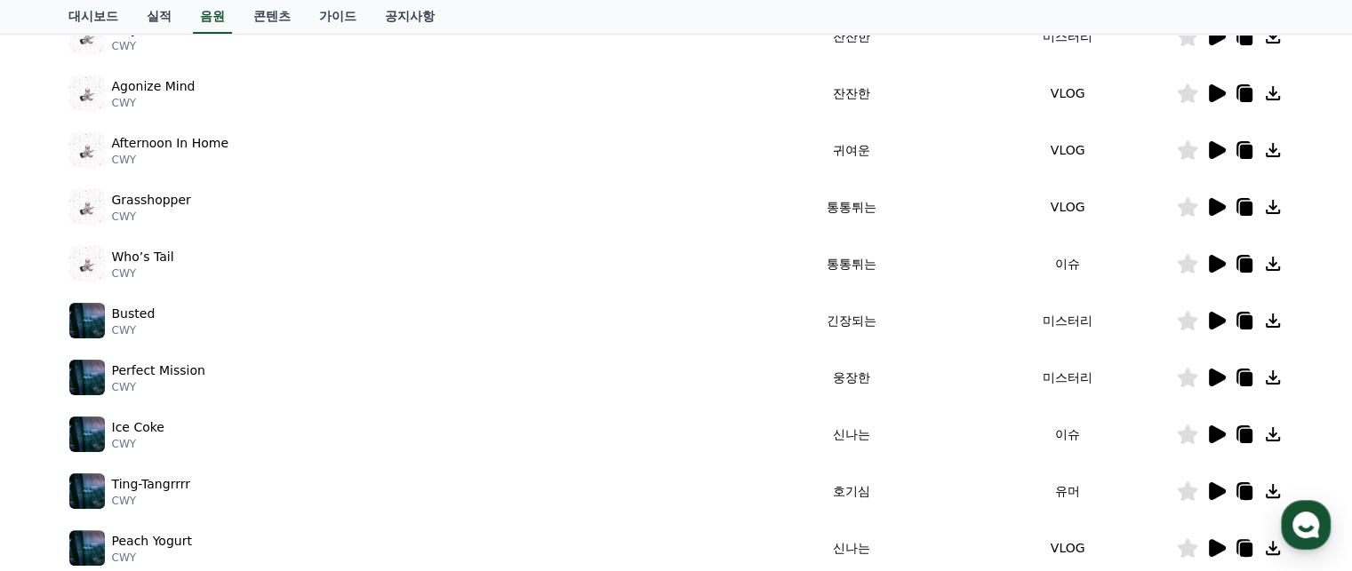
click at [1211, 323] on icon at bounding box center [1217, 321] width 17 height 18
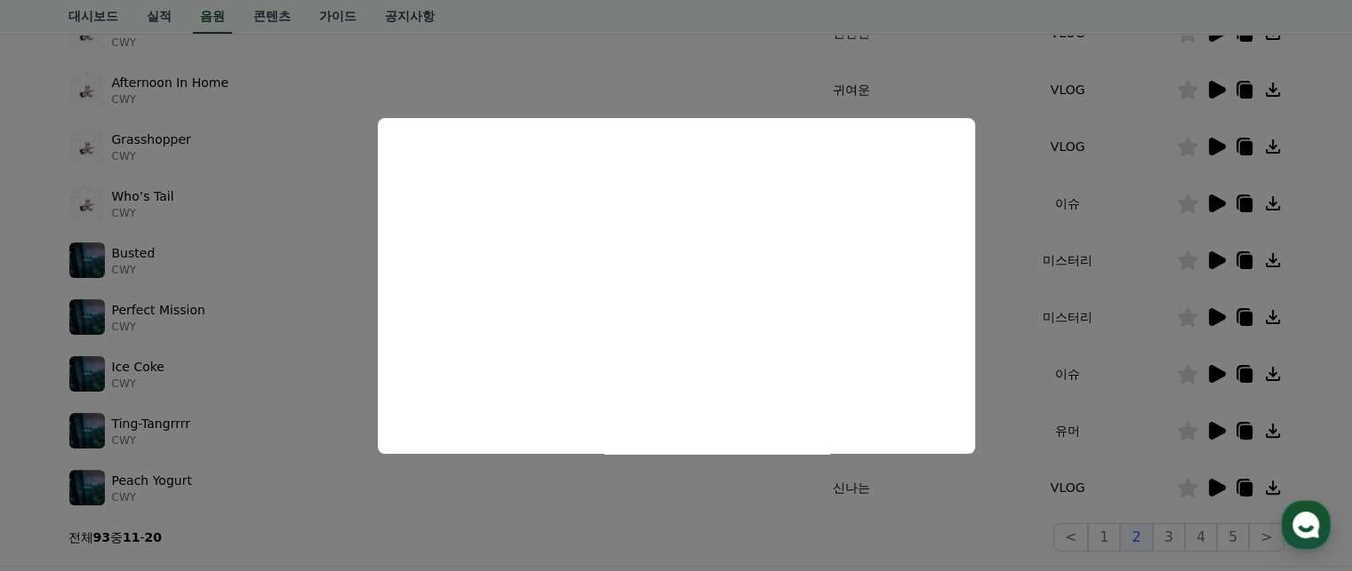
scroll to position [444, 0]
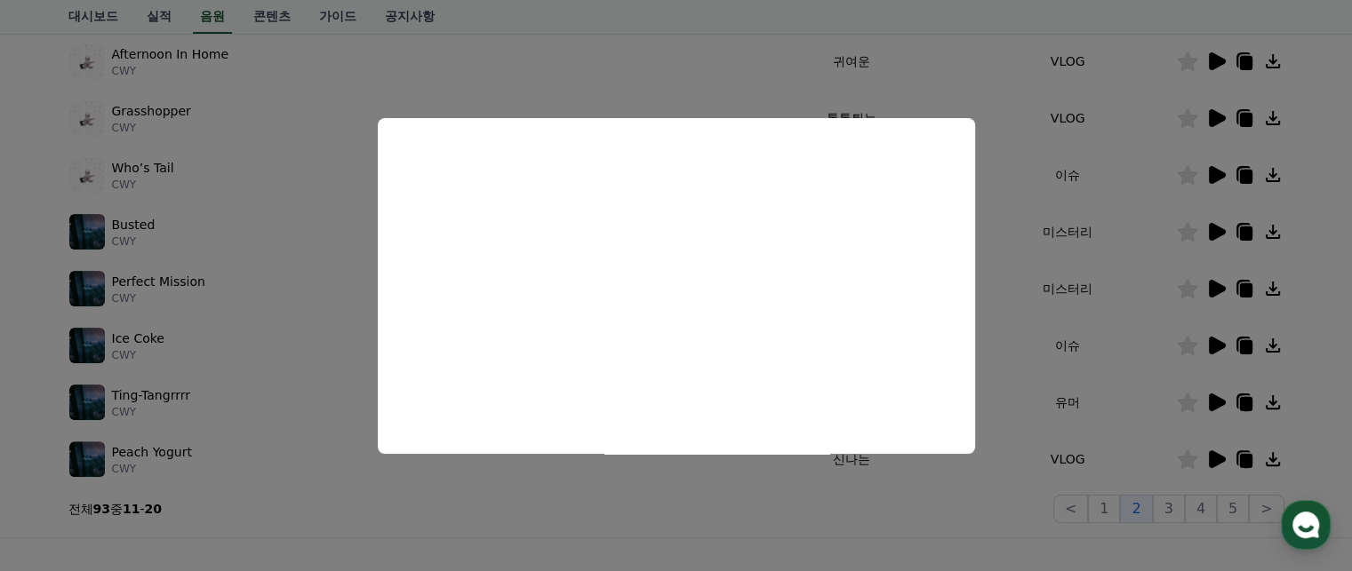
click at [1219, 279] on button "close modal" at bounding box center [676, 285] width 1352 height 571
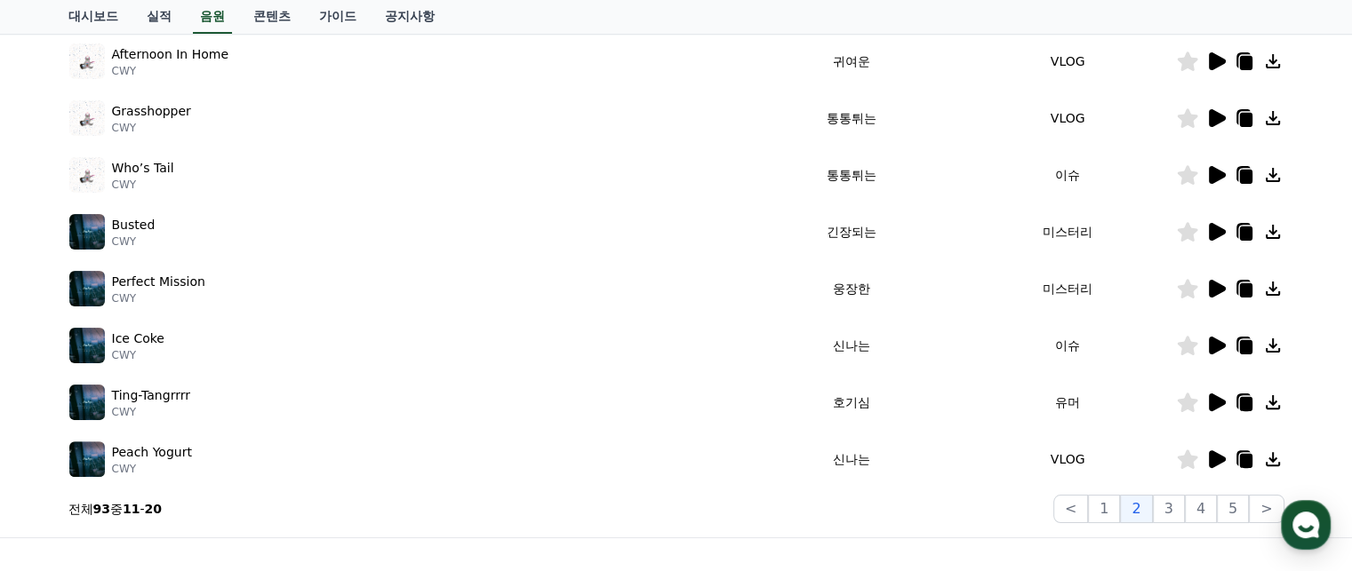
click at [1209, 287] on icon at bounding box center [1217, 289] width 17 height 18
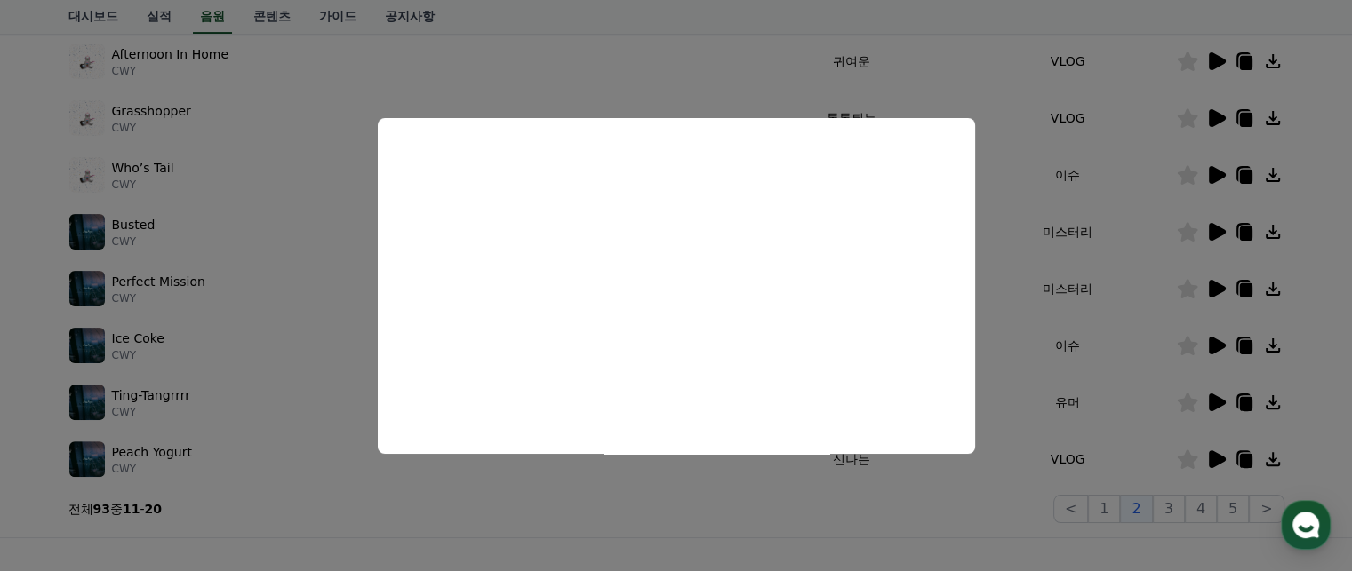
click at [1207, 341] on button "close modal" at bounding box center [676, 285] width 1352 height 571
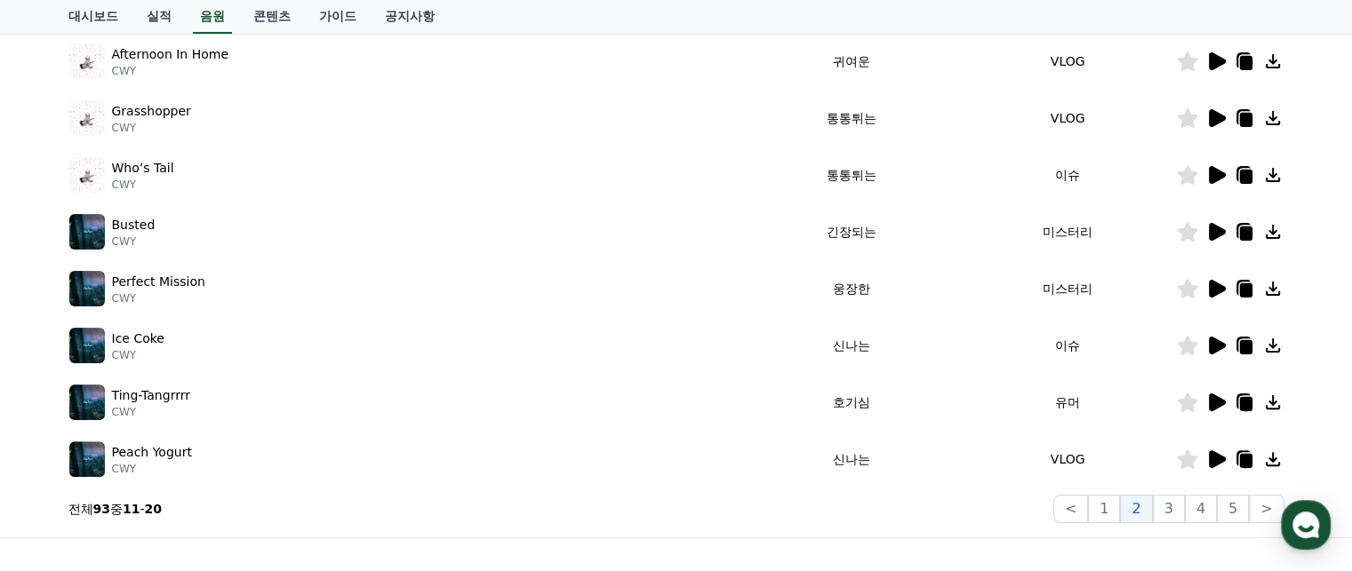
click at [1214, 344] on icon at bounding box center [1217, 346] width 17 height 18
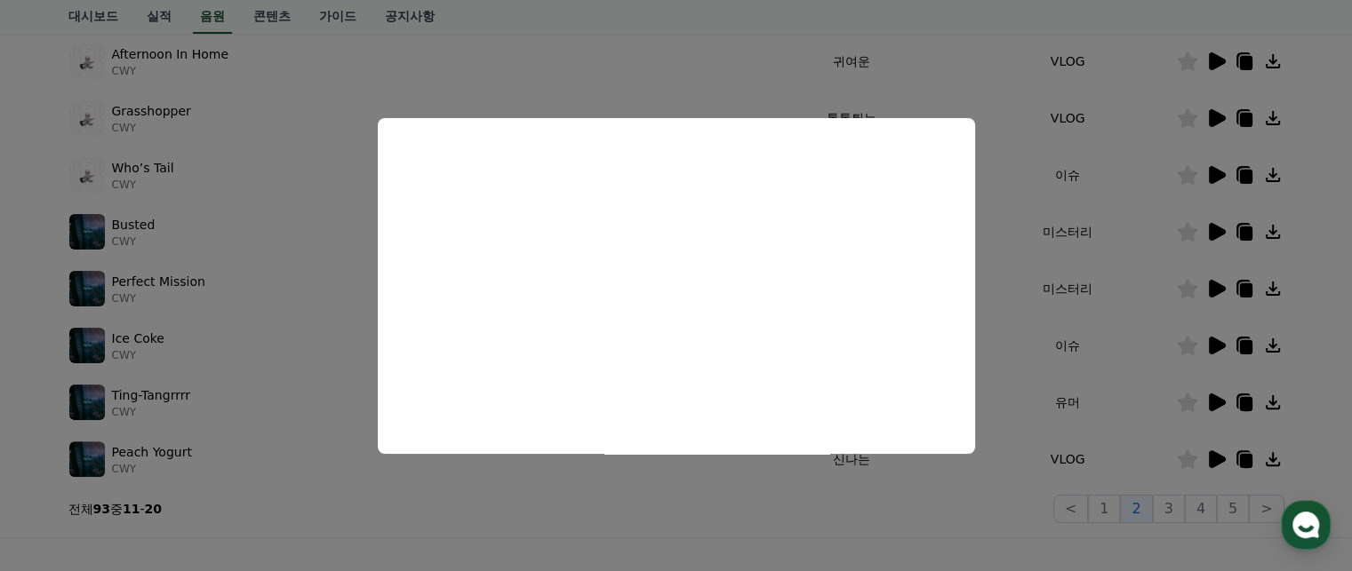
click at [1239, 344] on button "close modal" at bounding box center [676, 285] width 1352 height 571
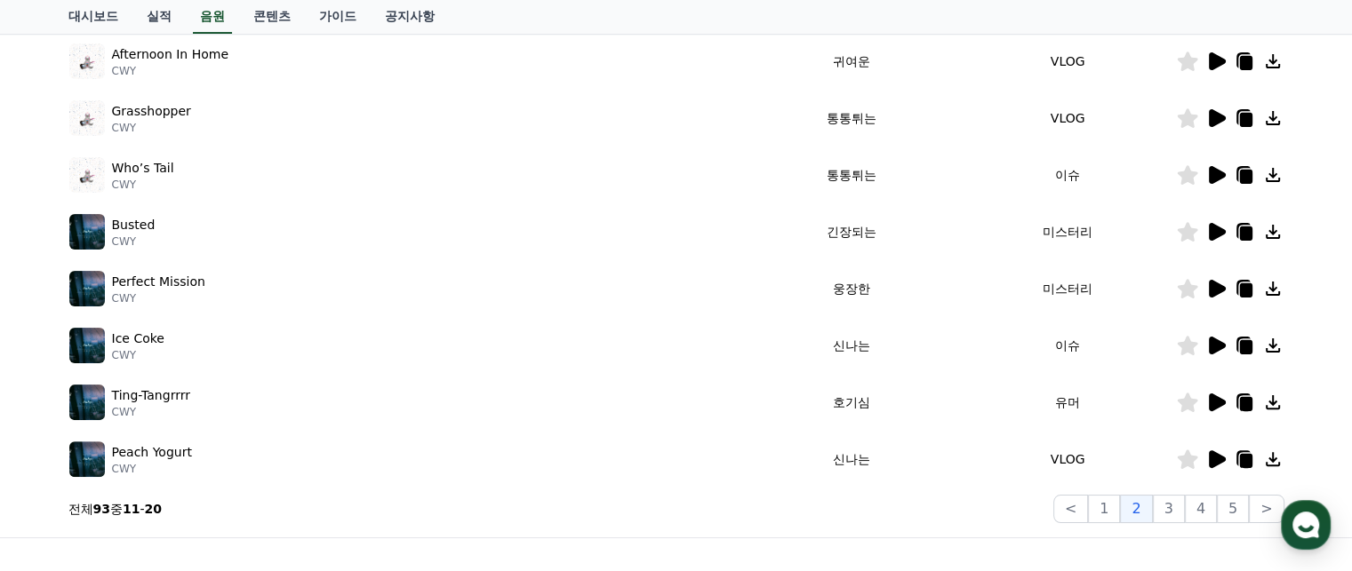
click at [1241, 344] on icon at bounding box center [1245, 347] width 12 height 14
click at [1244, 347] on icon at bounding box center [1245, 347] width 12 height 14
click at [1244, 348] on icon at bounding box center [1245, 347] width 12 height 14
click at [1215, 347] on icon at bounding box center [1217, 346] width 17 height 18
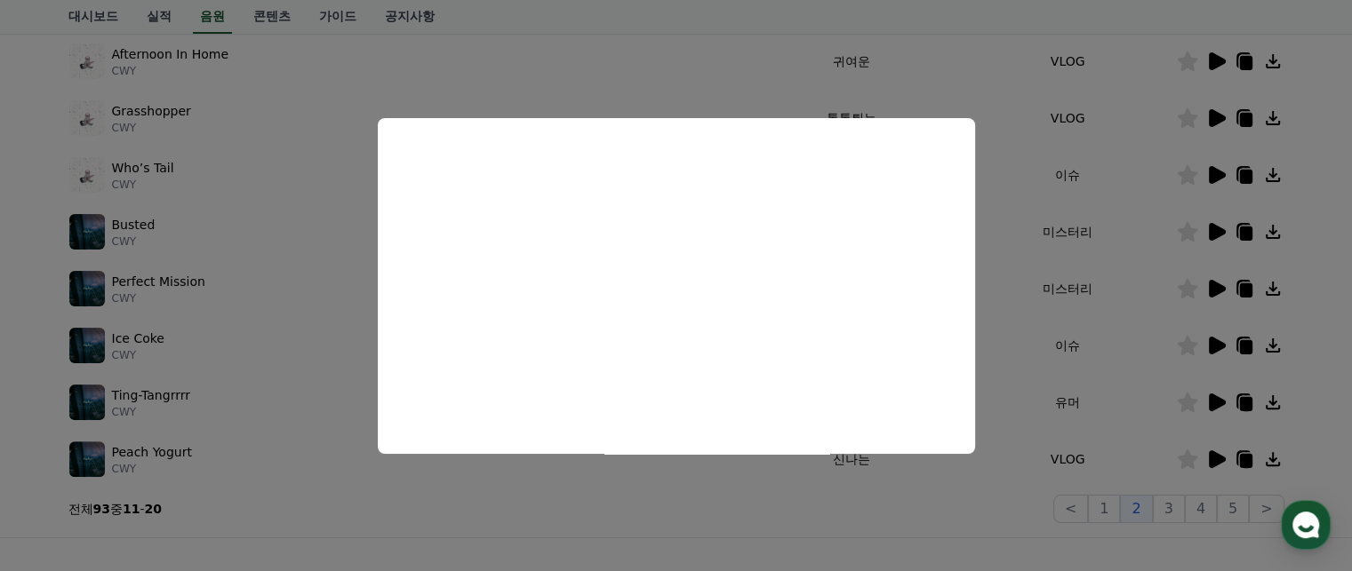
click at [1322, 351] on button "close modal" at bounding box center [676, 285] width 1352 height 571
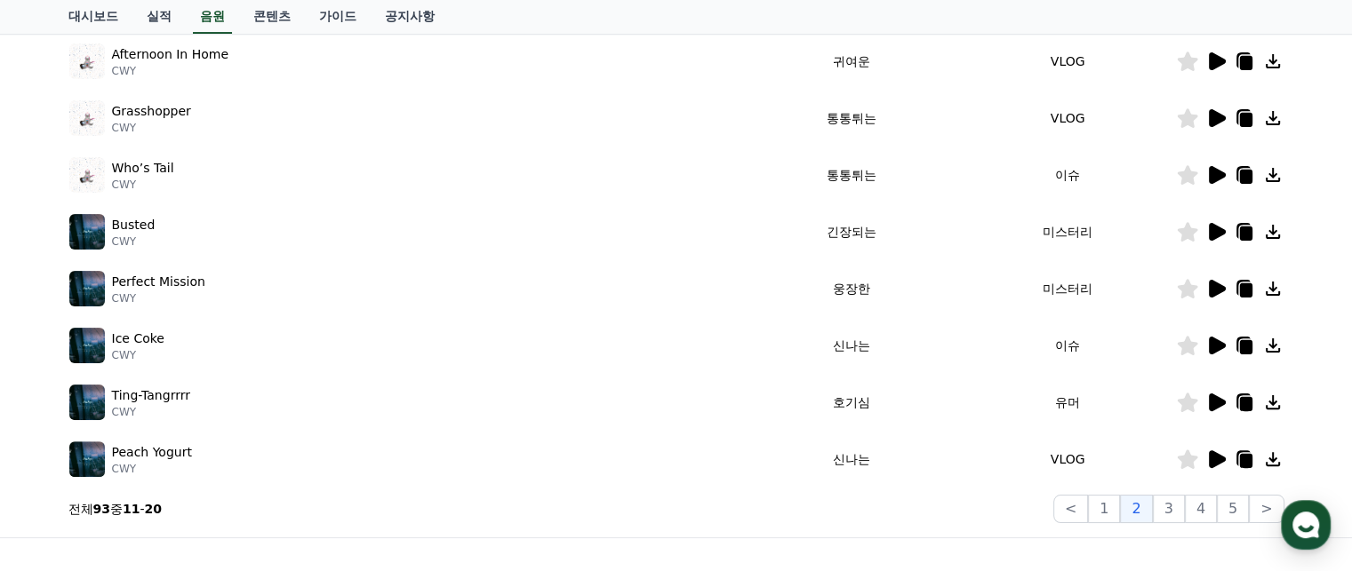
click at [1213, 401] on icon at bounding box center [1217, 403] width 17 height 18
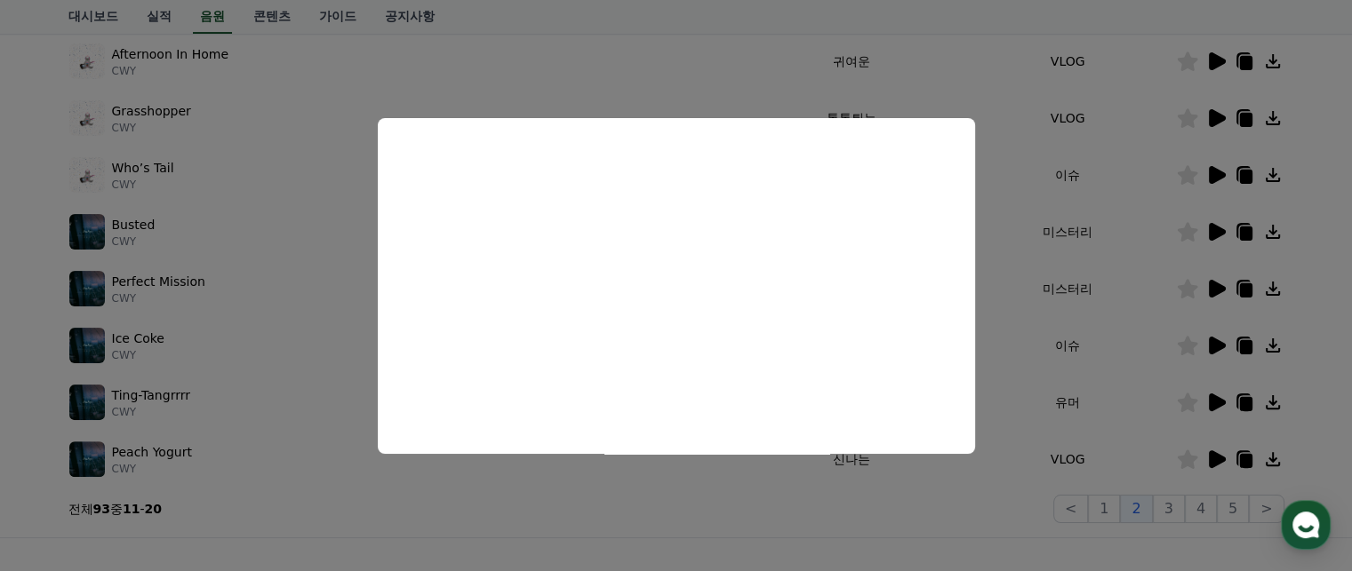
click at [1322, 368] on button "close modal" at bounding box center [676, 285] width 1352 height 571
